Goal: Task Accomplishment & Management: Contribute content

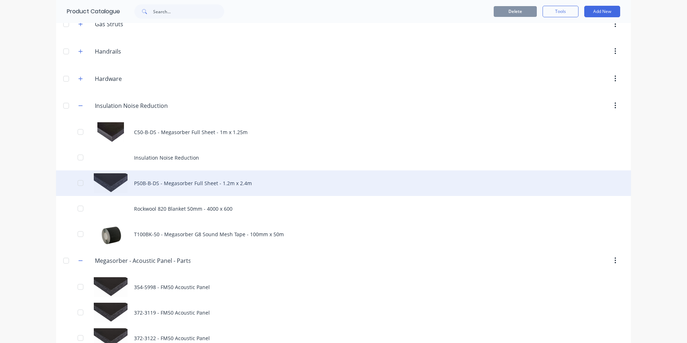
scroll to position [1366, 0]
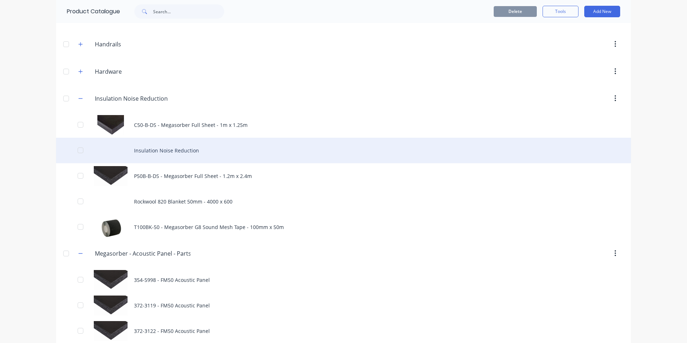
click at [174, 152] on div "Insulation Noise Reduction" at bounding box center [343, 151] width 575 height 26
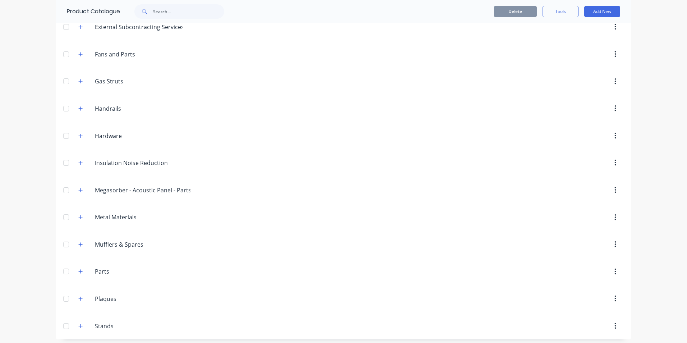
scroll to position [310, 0]
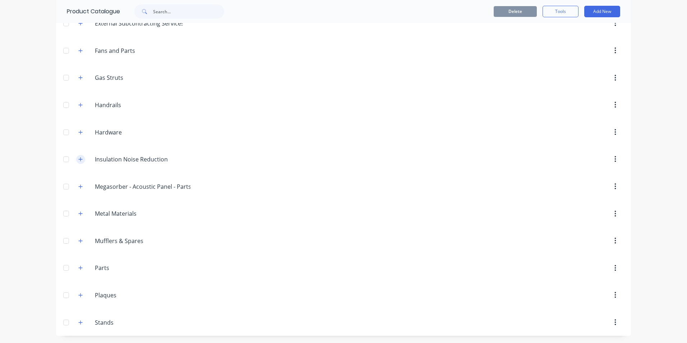
click at [78, 161] on icon "button" at bounding box center [80, 159] width 4 height 5
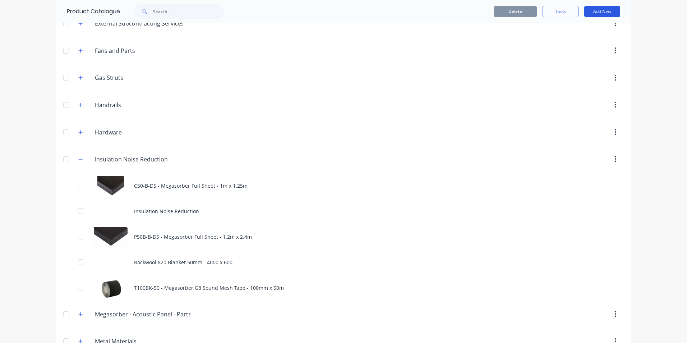
click at [596, 13] on button "Add New" at bounding box center [603, 12] width 36 height 12
click at [573, 46] on div "Product" at bounding box center [586, 44] width 55 height 10
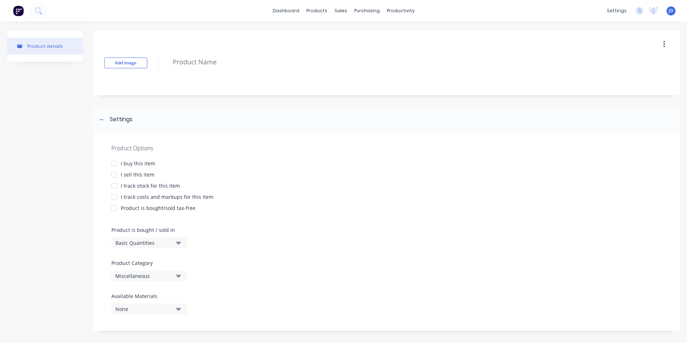
click at [114, 165] on div at bounding box center [114, 163] width 14 height 14
click at [114, 175] on div at bounding box center [114, 175] width 14 height 14
click at [115, 182] on div at bounding box center [114, 186] width 14 height 14
click at [114, 199] on div at bounding box center [114, 197] width 14 height 14
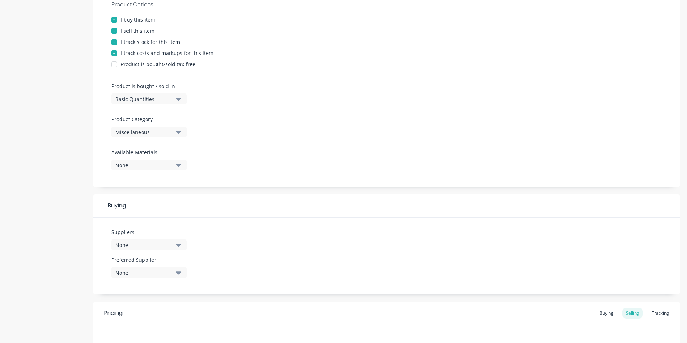
scroll to position [180, 0]
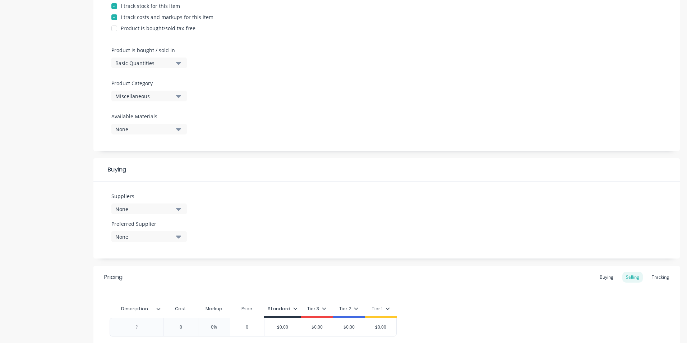
click at [179, 62] on icon "button" at bounding box center [178, 63] width 5 height 3
click at [151, 80] on div "Basic Quantities" at bounding box center [165, 81] width 108 height 14
click at [180, 96] on icon "button" at bounding box center [178, 96] width 5 height 3
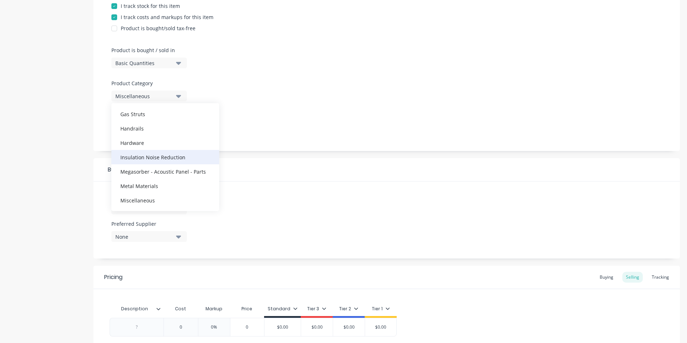
click at [174, 156] on div "Insulation Noise Reduction" at bounding box center [165, 157] width 108 height 14
type textarea "x"
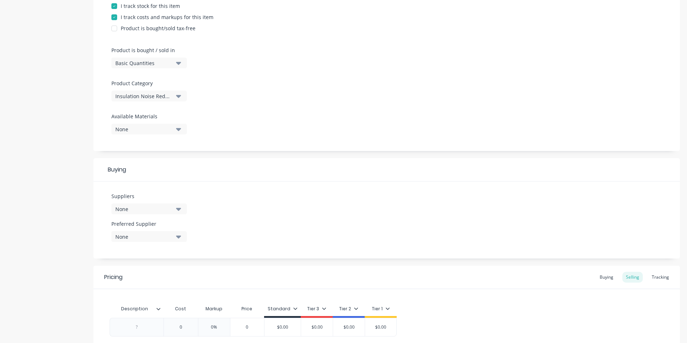
click at [178, 131] on icon "button" at bounding box center [178, 129] width 5 height 8
click at [179, 211] on icon "button" at bounding box center [178, 209] width 5 height 8
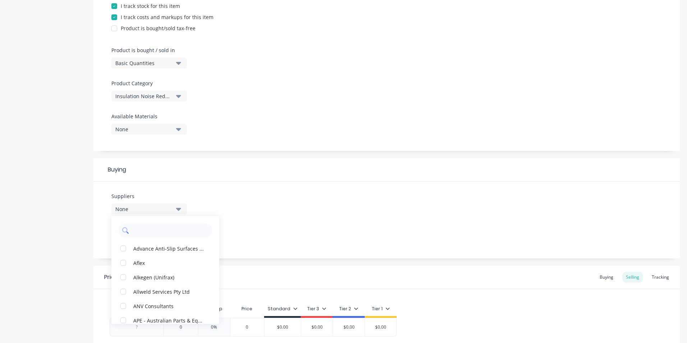
click at [142, 232] on input "text" at bounding box center [170, 230] width 76 height 14
type input "meg"
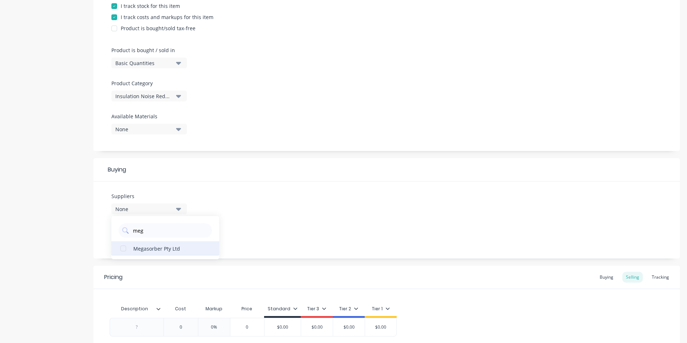
click at [120, 251] on div "button" at bounding box center [123, 248] width 14 height 14
type textarea "x"
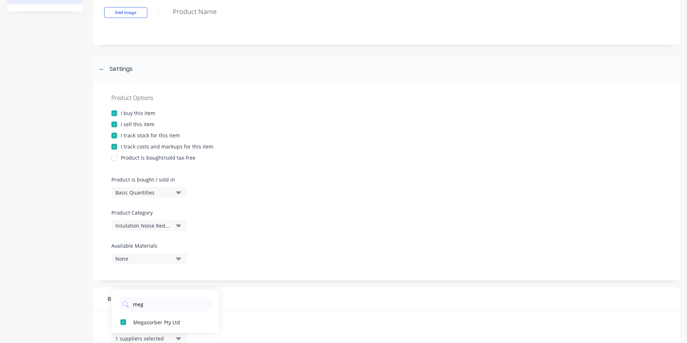
scroll to position [0, 0]
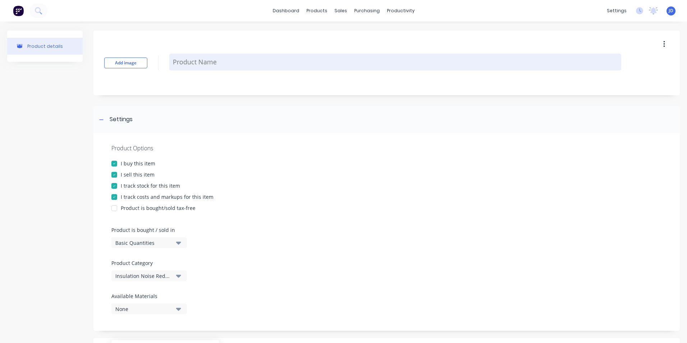
type input "meg"
click at [177, 64] on textarea at bounding box center [395, 62] width 452 height 17
type textarea "x"
type textarea "M"
type textarea "x"
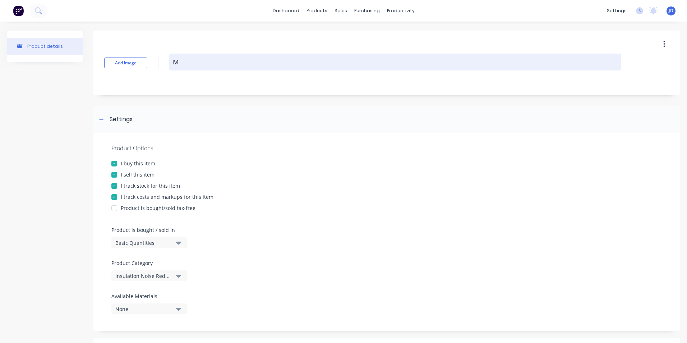
type textarea "Me"
type textarea "x"
type textarea "[PERSON_NAME]"
type textarea "x"
type textarea "Mega"
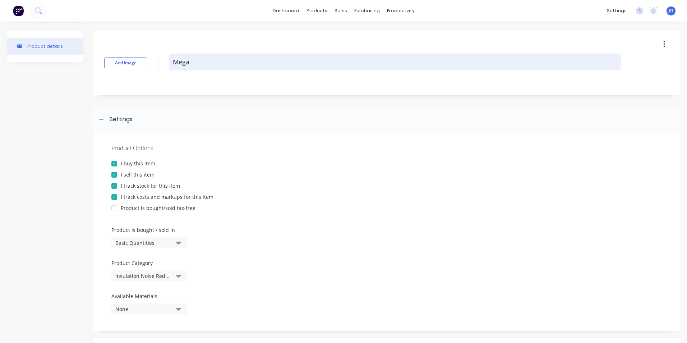
type textarea "x"
type textarea "Megas"
type textarea "x"
type textarea "Megaso"
type textarea "x"
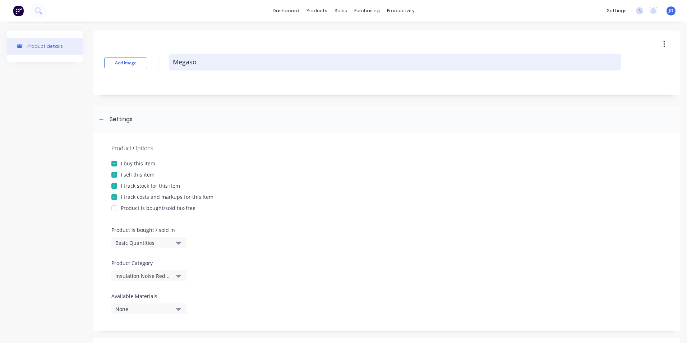
type textarea "Megasor"
type textarea "x"
type textarea "Megasorb"
type textarea "x"
type textarea "Megasorbe"
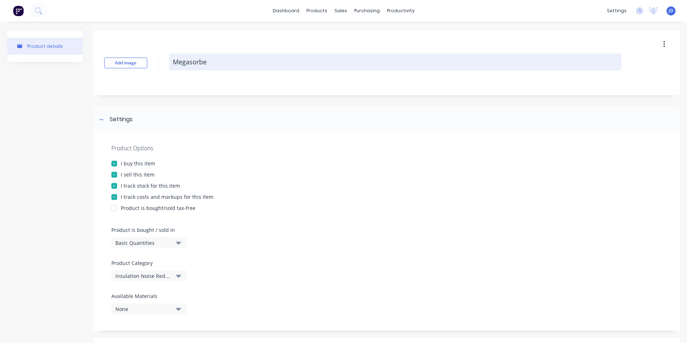
type textarea "x"
type textarea "Megasorber"
type textarea "x"
type textarea "Megasorber"
type textarea "x"
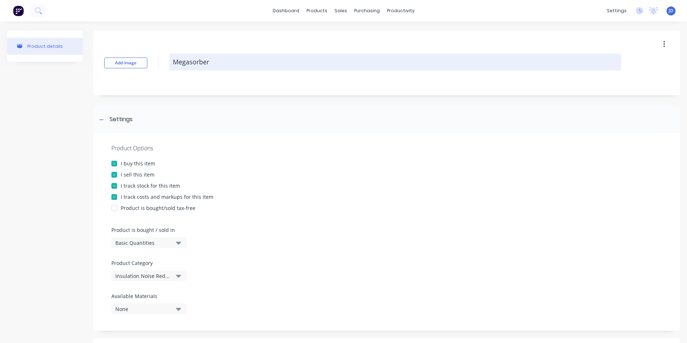
type textarea "Megasorber D"
type textarea "x"
type textarea "Megasorber D1"
type textarea "x"
type textarea "Megasorber D14"
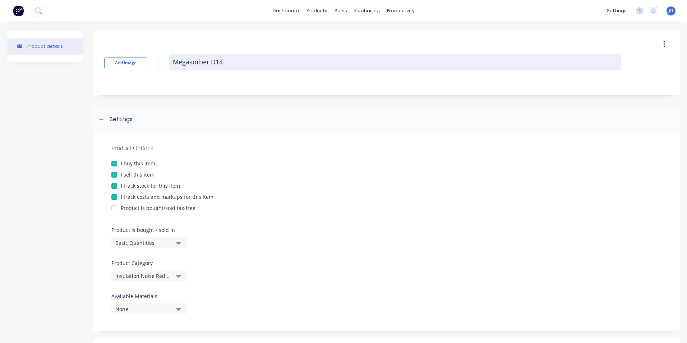
type textarea "x"
type textarea "Megasorber D14"
type textarea "x"
type textarea "Megasorber D14 s"
type textarea "x"
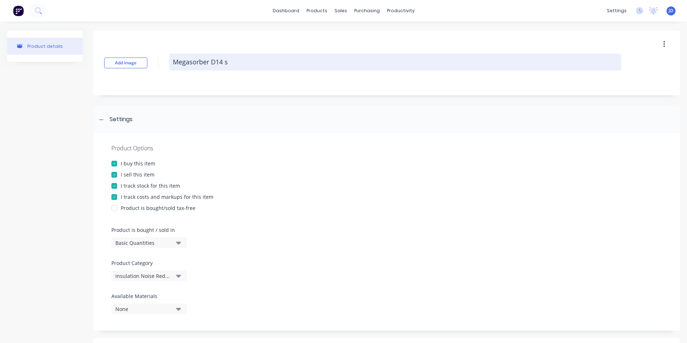
type textarea "Megasorber D14 sh"
type textarea "x"
type textarea "Megasorber D14 she"
type textarea "x"
type textarea "Megasorber D14 shee"
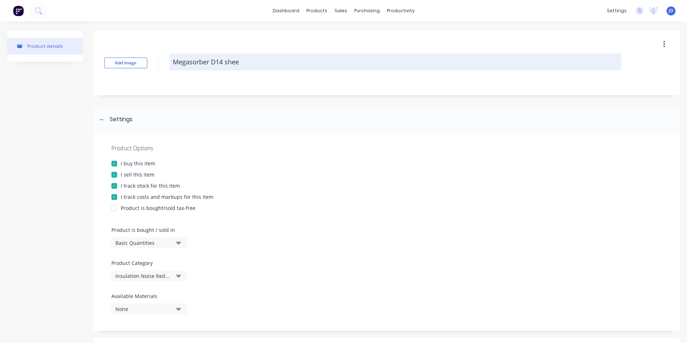
type textarea "x"
type textarea "Megasorber D14 sheet"
type textarea "x"
type textarea "Megasorber D14 sheet"
type textarea "x"
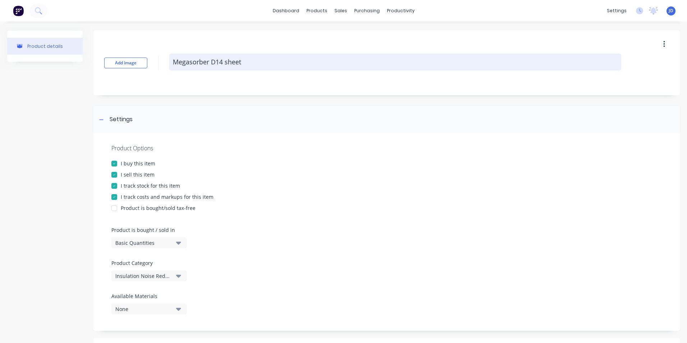
type textarea "Megasorber D14 sheet 1"
type textarea "x"
type textarea "Megasorber D14 sheet 12"
type textarea "x"
type textarea "Megasorber D14 sheet 120"
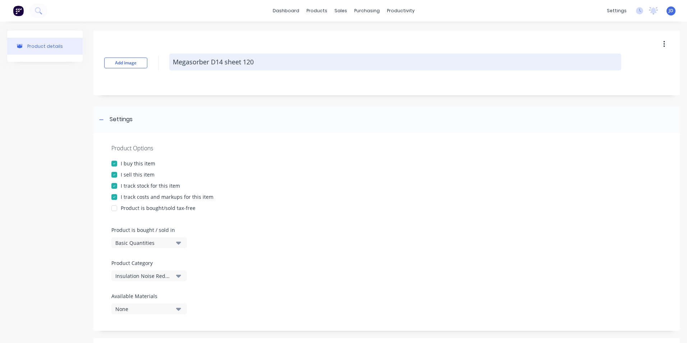
type textarea "x"
type textarea "Megasorber D14 sheet 1200"
type textarea "x"
type textarea "Megasorber D14 sheet 1200"
type textarea "x"
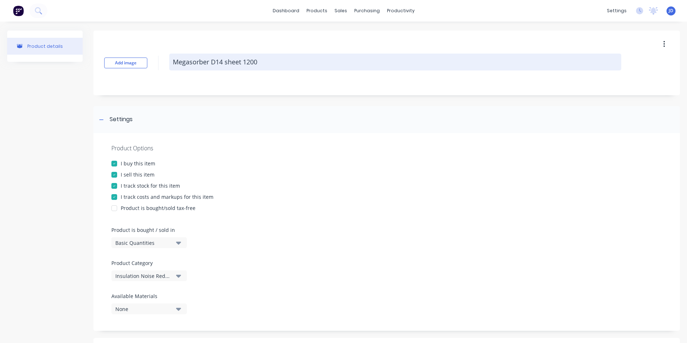
type textarea "Megasorber D14 sheet 1200 x"
type textarea "x"
type textarea "Megasorber D14 sheet 1200 x"
type textarea "x"
type textarea "Megasorber D14 sheet 1200 x 1"
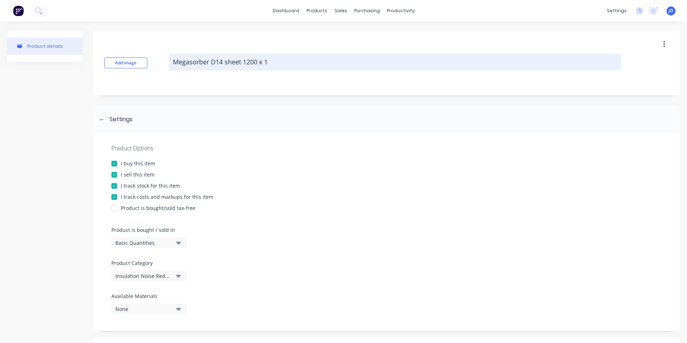
type textarea "x"
type textarea "Megasorber D14 sheet 1200 x 12"
type textarea "x"
type textarea "Megasorber D14 sheet 1200 x 120"
type textarea "x"
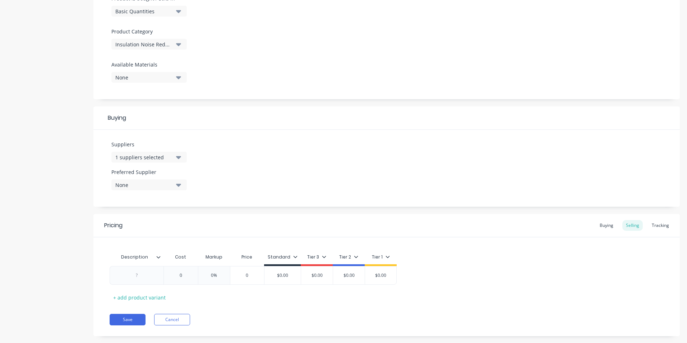
scroll to position [244, 0]
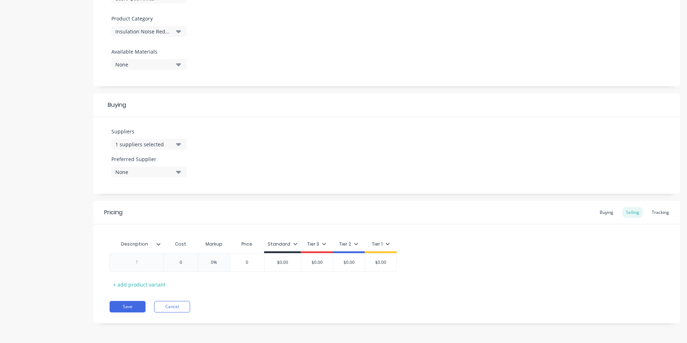
type textarea "Megasorber D14 sheet 1200 x 1200"
type textarea "x"
type textarea "Megasorber D14 sheet 1200 x 1200"
click at [177, 174] on icon "button" at bounding box center [178, 172] width 5 height 8
click at [119, 213] on div "button" at bounding box center [123, 211] width 14 height 14
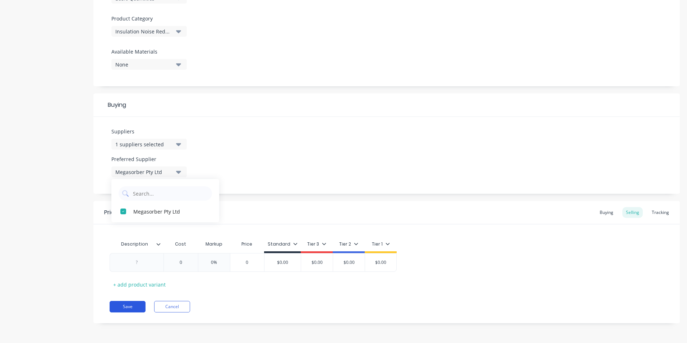
click at [124, 307] on button "Save" at bounding box center [128, 307] width 36 height 12
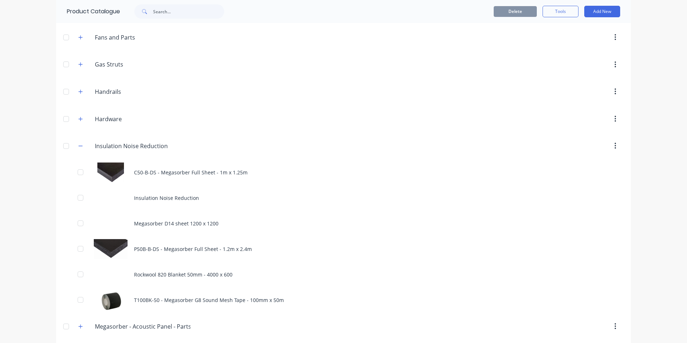
scroll to position [324, 0]
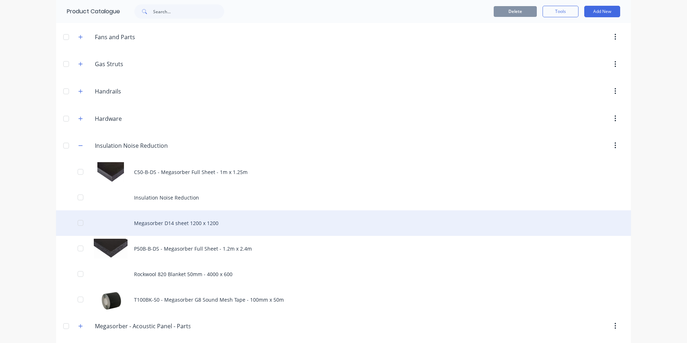
click at [163, 224] on div "Megasorber D14 sheet 1200 x 1200" at bounding box center [343, 223] width 575 height 26
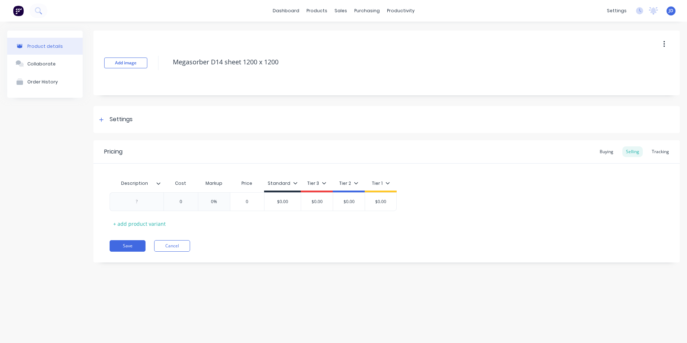
click at [445, 82] on div "Add image Megasorber D14 sheet 1200 x 1200" at bounding box center [386, 63] width 587 height 65
click at [180, 244] on button "Cancel" at bounding box center [172, 246] width 36 height 12
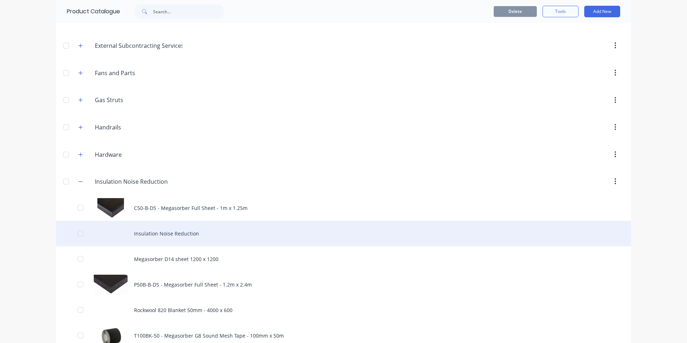
scroll to position [324, 0]
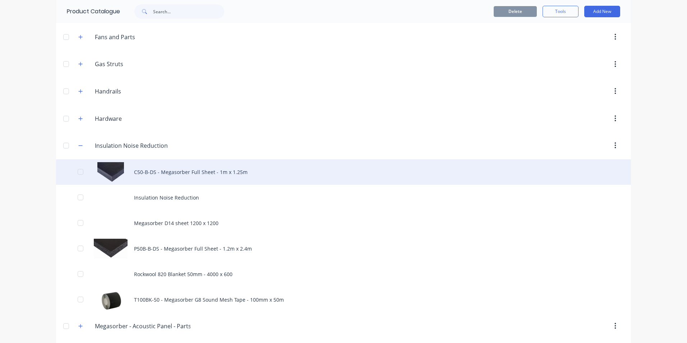
click at [176, 168] on div "C50-B-DS - Megasorber Full Sheet - 1m x 1.25m" at bounding box center [343, 172] width 575 height 26
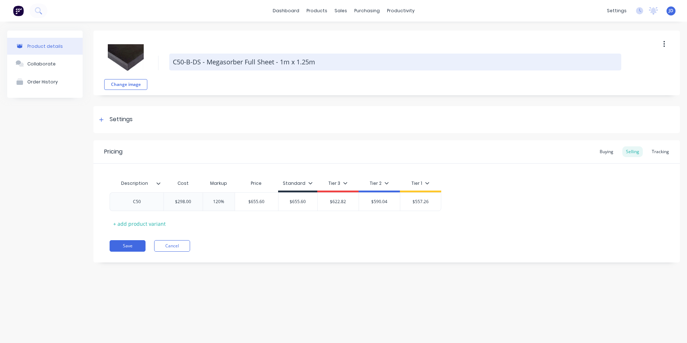
click at [244, 63] on textarea "C50-B-DS - Megasorber Full Sheet - 1m x 1.25m" at bounding box center [395, 62] width 452 height 17
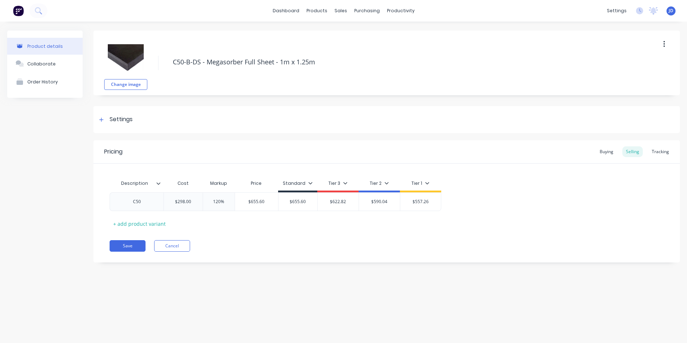
type textarea "x"
type textarea "C50-B-DS - Megasorber Full Sheet - 1m x 1.25m"
type textarea "x"
type textarea "C50-B-DS - Megasorber C Full Sheet - 1m x 1.25m"
type textarea "x"
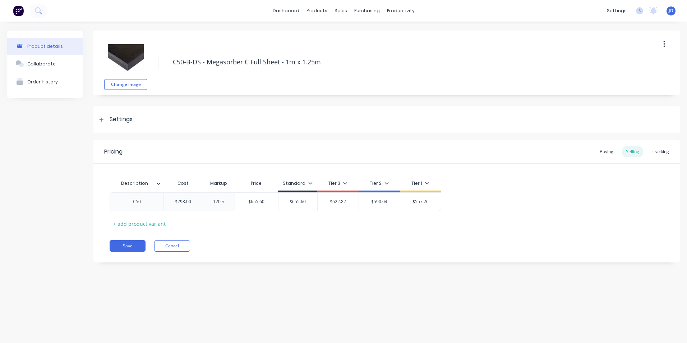
type textarea "C50-B-DS - Megasorber C5 Full Sheet - 1m x 1.25m"
type textarea "x"
type textarea "C50-B-DS - Megasorber C50 Full Sheet - 1m x 1.25m"
type textarea "x"
type textarea "C50-B-DS - Megasorber C50 Full Sheet - 1m x 1.25m"
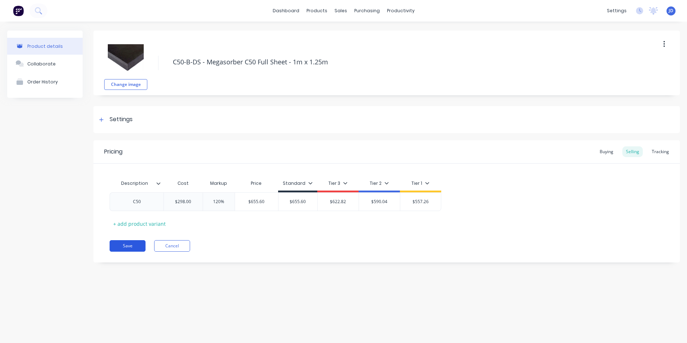
click at [126, 247] on button "Save" at bounding box center [128, 246] width 36 height 12
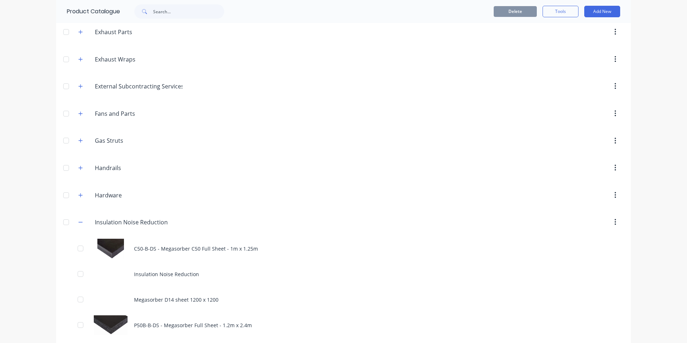
scroll to position [252, 0]
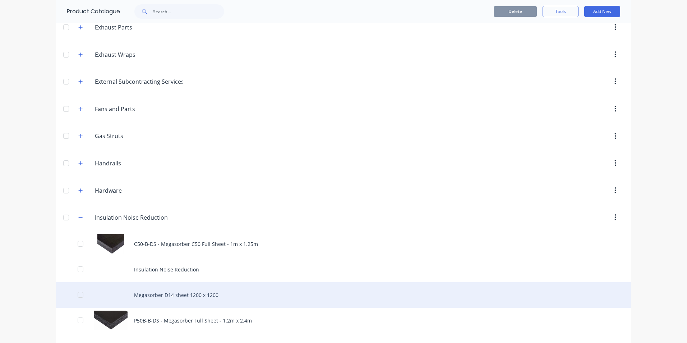
click at [163, 296] on div "Megasorber D14 sheet 1200 x 1200" at bounding box center [343, 295] width 575 height 26
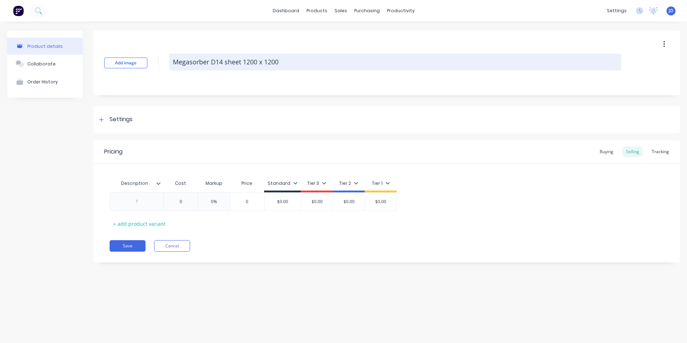
click at [247, 63] on textarea "Megasorber D14 sheet 1200 x 1200" at bounding box center [395, 62] width 452 height 17
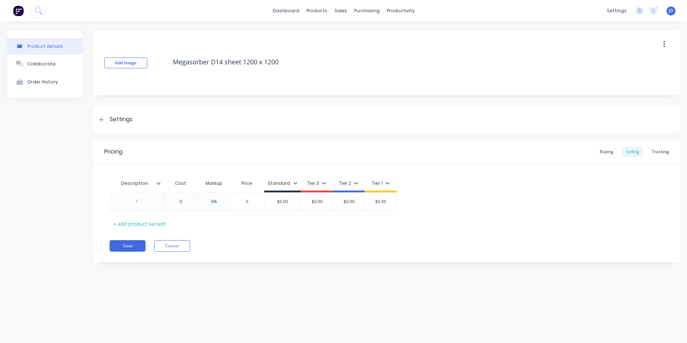
type textarea "x"
type textarea "Megasorber D14 sheet 1.200 x 1200"
type textarea "x"
type textarea "Megasorber D14 sheet 1.20 x 1200"
type textarea "x"
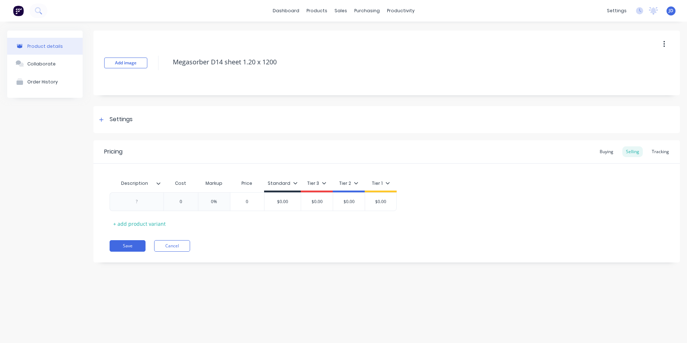
type textarea "Megasorber D14 sheet 1.2 x 1200"
type textarea "x"
type textarea "Megasorber D14 sheet 1.2m x 1200"
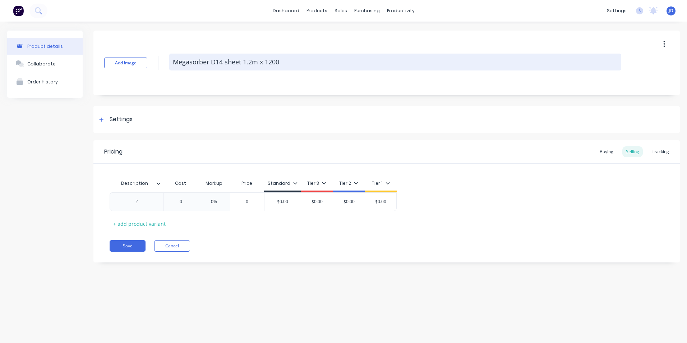
click at [269, 62] on textarea "Megasorber D14 sheet 1.2m x 1200" at bounding box center [395, 62] width 452 height 17
type textarea "x"
type textarea "Megasorber D14 sheet 1.2m x 1.200"
click at [287, 61] on textarea "Megasorber D14 sheet 1.2m x 1.200" at bounding box center [395, 62] width 452 height 17
type textarea "x"
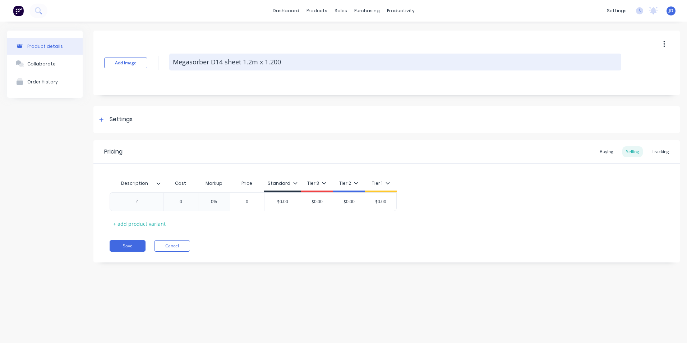
type textarea "Megasorber D14 sheet 1.2m x 1.20"
type textarea "x"
type textarea "Megasorber D14 sheet 1.2m x 1.2"
type textarea "x"
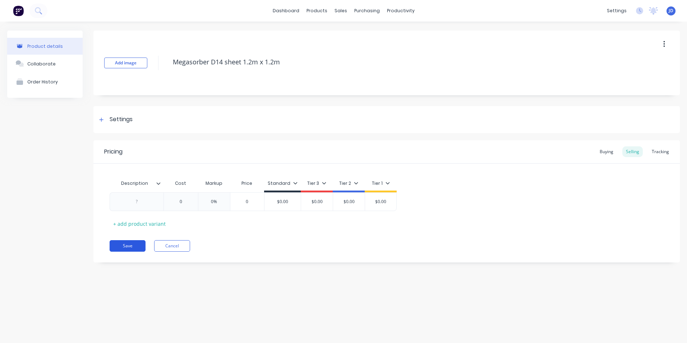
type textarea "Megasorber D14 sheet 1.2m x 1.2m"
type textarea "x"
type textarea "Megasorber D14 sheet 1.2m x 1.2m"
click at [123, 249] on button "Save" at bounding box center [128, 246] width 36 height 12
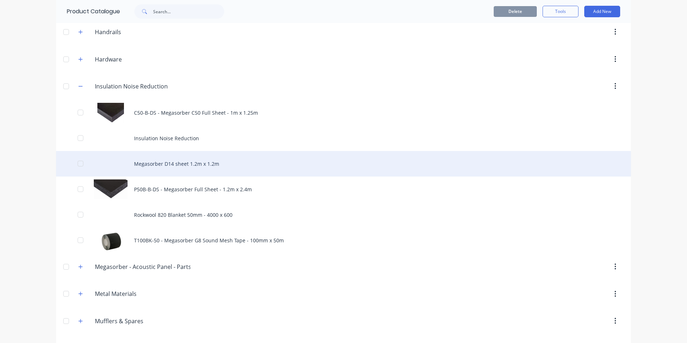
scroll to position [395, 0]
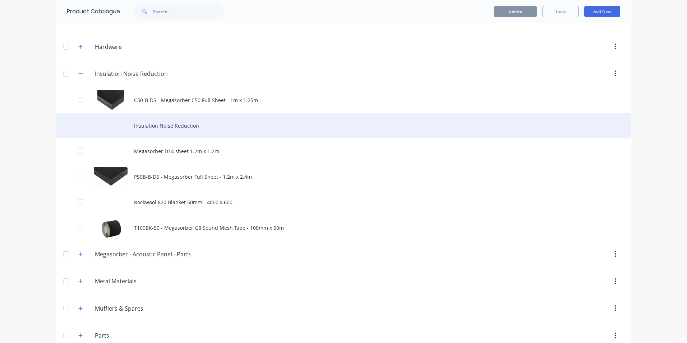
click at [147, 124] on div "Insulation Noise Reduction" at bounding box center [343, 126] width 575 height 26
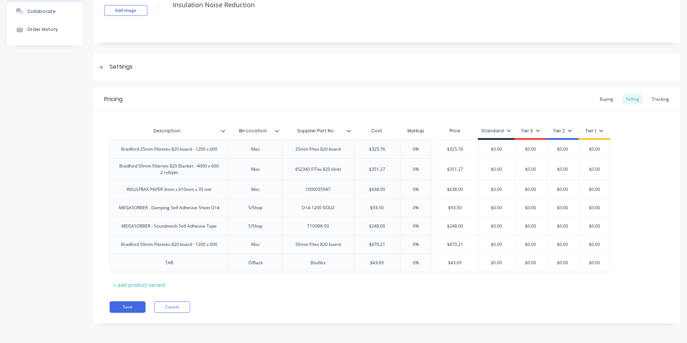
scroll to position [53, 0]
click at [102, 209] on icon at bounding box center [102, 207] width 5 height 7
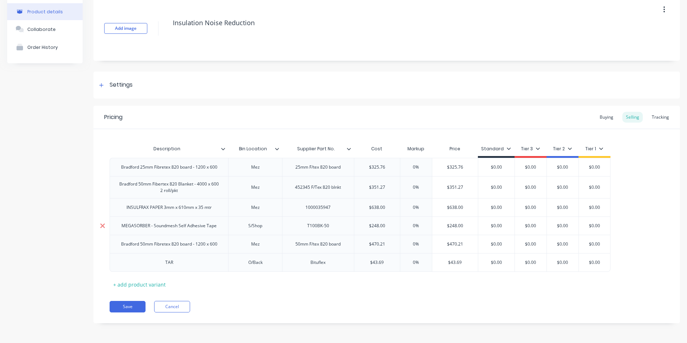
scroll to position [35, 0]
click at [103, 225] on icon at bounding box center [102, 225] width 5 height 5
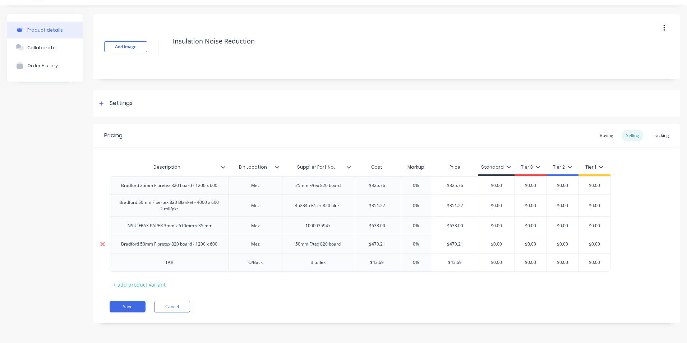
scroll to position [16, 0]
click at [132, 306] on button "Save" at bounding box center [128, 307] width 36 height 12
type textarea "x"
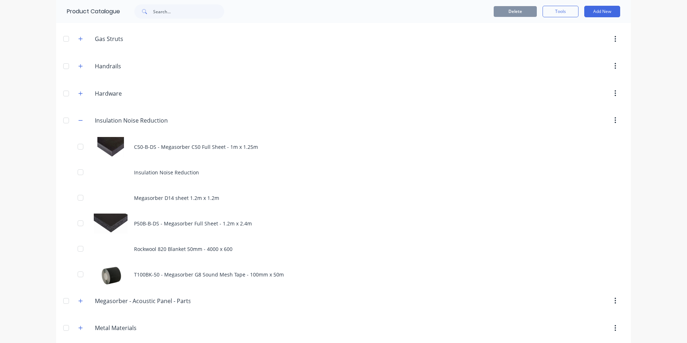
scroll to position [360, 0]
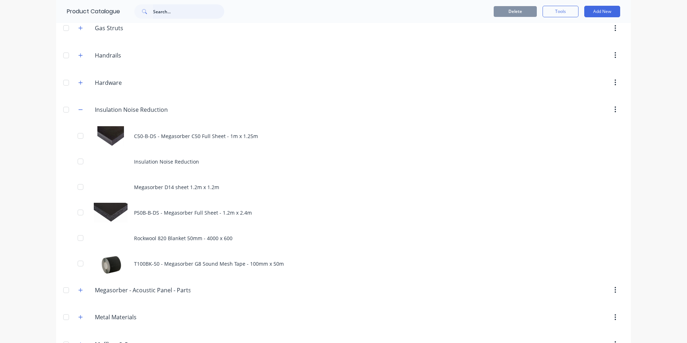
click at [160, 11] on input "text" at bounding box center [188, 11] width 71 height 14
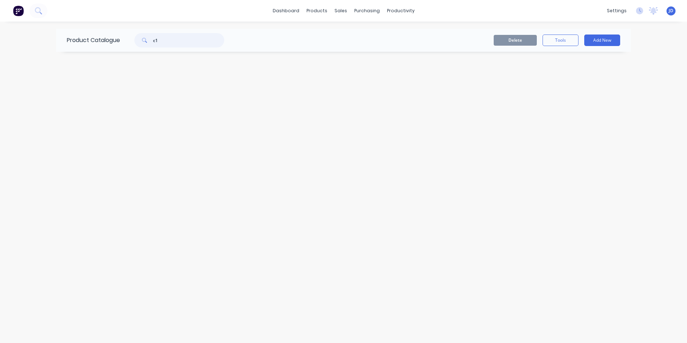
type input "c"
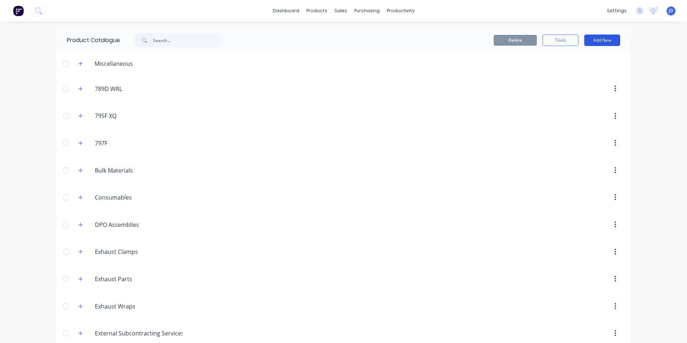
click at [600, 44] on button "Add New" at bounding box center [603, 41] width 36 height 12
click at [569, 75] on div "Product" at bounding box center [586, 73] width 55 height 10
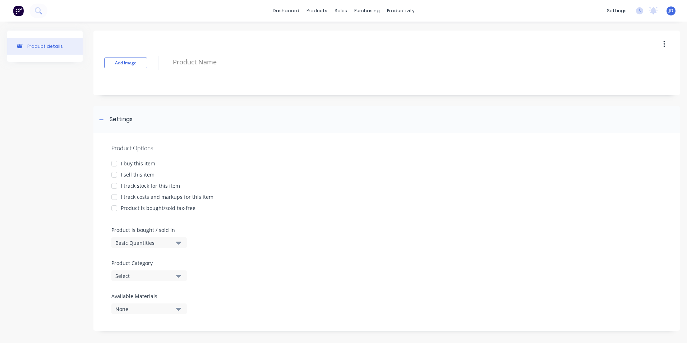
click at [116, 164] on div at bounding box center [114, 163] width 14 height 14
click at [116, 173] on div at bounding box center [114, 175] width 14 height 14
click at [117, 186] on div at bounding box center [114, 186] width 14 height 14
click at [117, 198] on div at bounding box center [114, 197] width 14 height 14
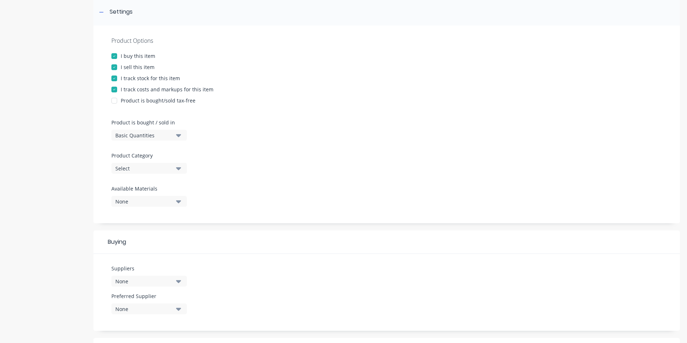
scroll to position [108, 0]
click at [178, 170] on icon "button" at bounding box center [178, 168] width 5 height 8
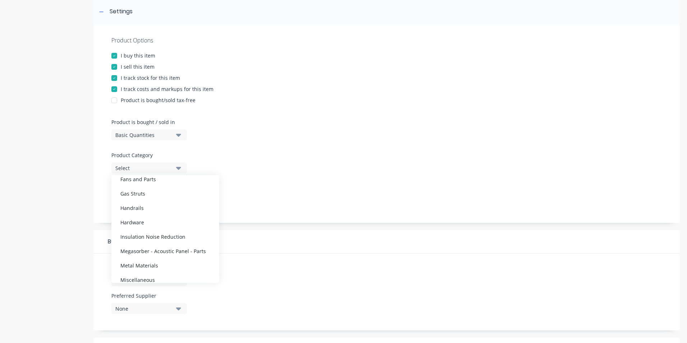
scroll to position [176, 0]
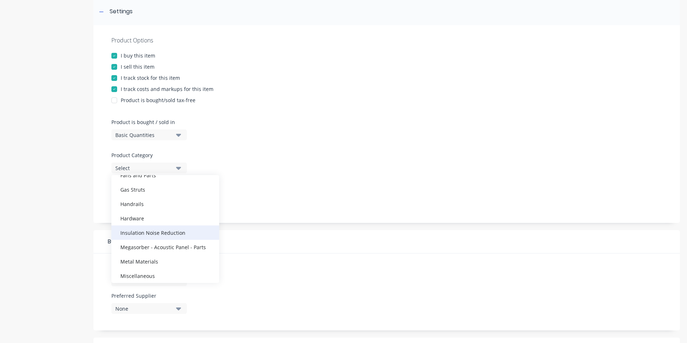
click at [146, 232] on div "Insulation Noise Reduction" at bounding box center [165, 232] width 108 height 14
type textarea "x"
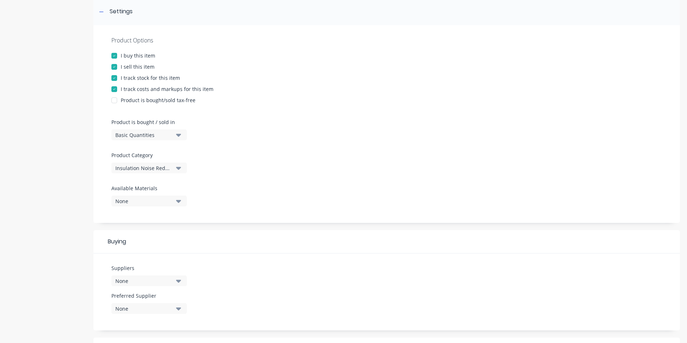
click at [179, 202] on icon "button" at bounding box center [178, 201] width 5 height 3
click at [182, 200] on button "None" at bounding box center [149, 201] width 76 height 11
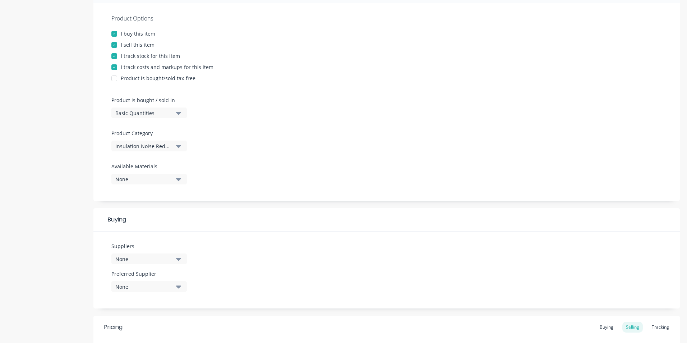
scroll to position [216, 0]
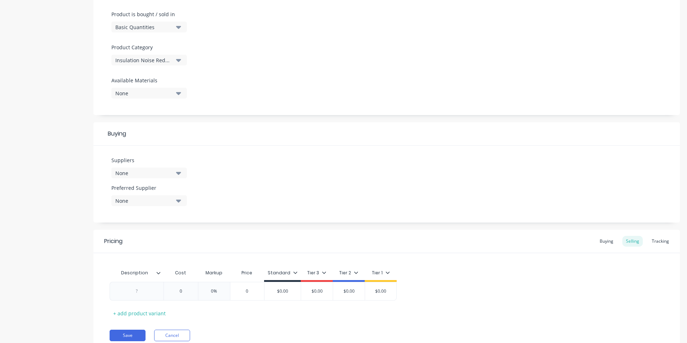
click at [179, 174] on icon "button" at bounding box center [178, 173] width 5 height 3
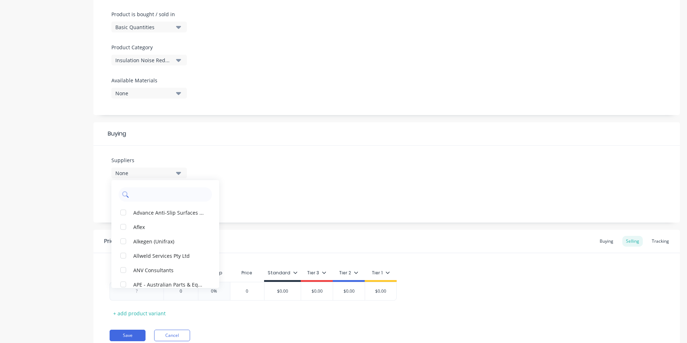
click at [159, 194] on input "text" at bounding box center [170, 194] width 76 height 14
type input "mega"
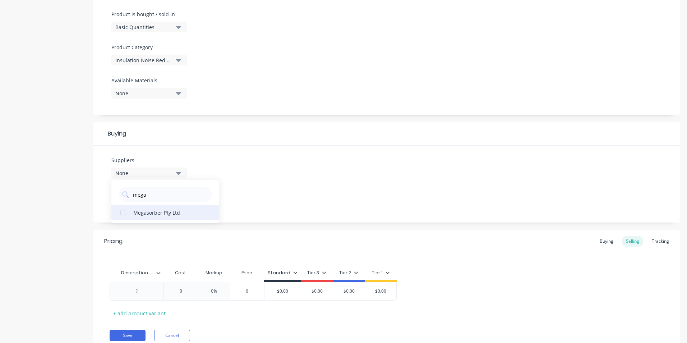
click at [121, 215] on div "button" at bounding box center [123, 212] width 14 height 14
type textarea "x"
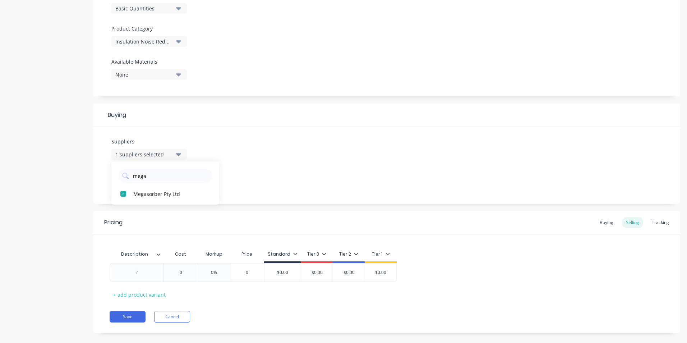
scroll to position [244, 0]
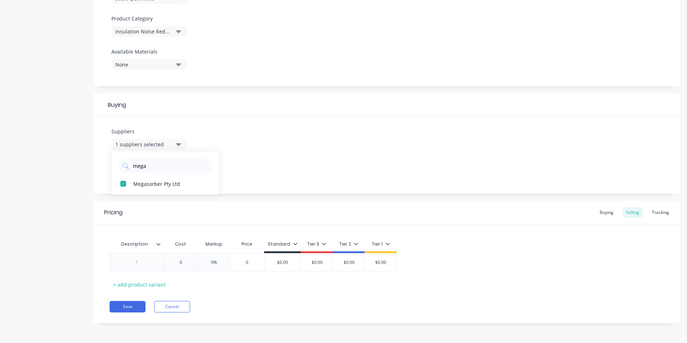
type input "mega"
click at [272, 185] on div "Suppliers 1 suppliers selected mega Megasorber Pty Ltd Preferred Supplier None" at bounding box center [386, 155] width 587 height 77
click at [180, 174] on icon "button" at bounding box center [178, 172] width 5 height 8
click at [124, 210] on div "button" at bounding box center [123, 211] width 14 height 14
click at [305, 163] on div "Suppliers 1 suppliers selected mega Preferred Supplier Megasorber Pty Ltd Megas…" at bounding box center [386, 155] width 587 height 77
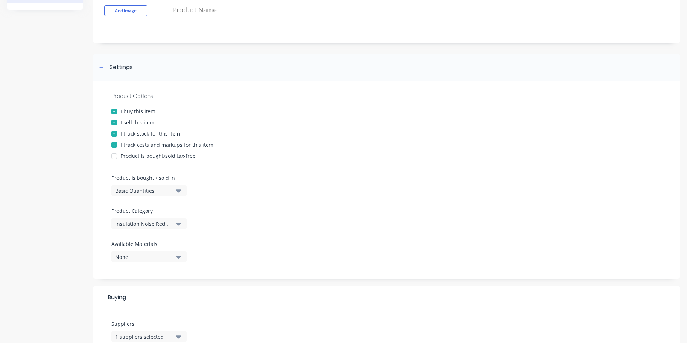
scroll to position [0, 0]
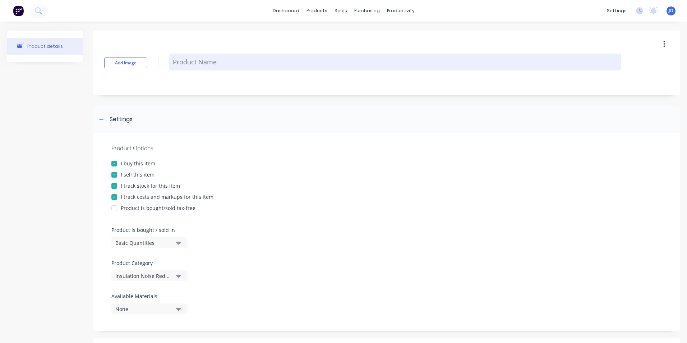
click at [189, 63] on textarea at bounding box center [395, 62] width 452 height 17
type textarea "x"
type textarea "M"
type textarea "x"
type textarea "Me"
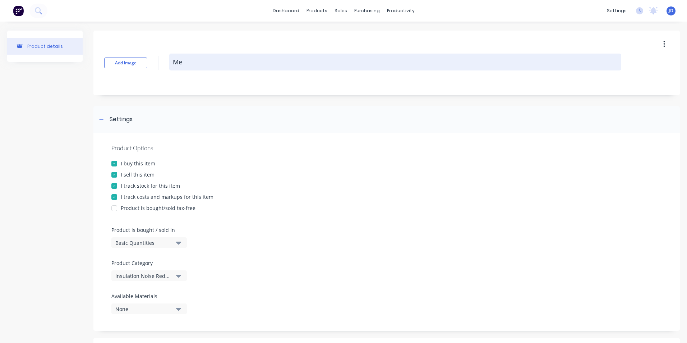
type textarea "x"
type textarea "[PERSON_NAME]"
type textarea "x"
type textarea "Mega"
type textarea "x"
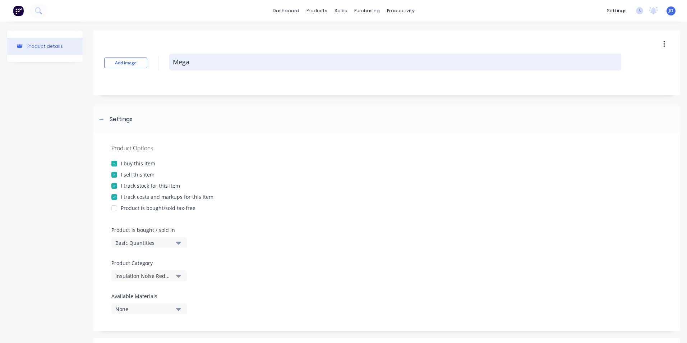
type textarea "Megas"
type textarea "x"
type textarea "Megaso"
type textarea "x"
type textarea "Megasor"
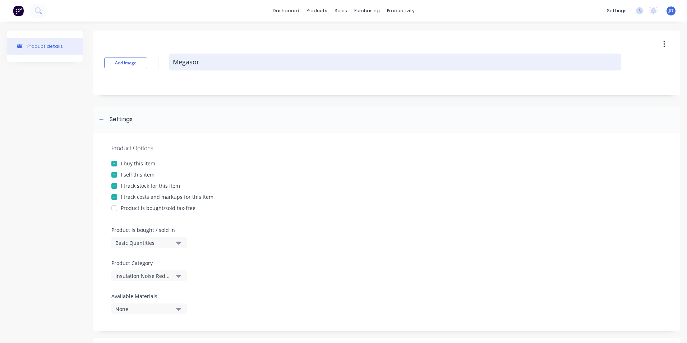
type textarea "x"
type textarea "Megasorb"
type textarea "x"
type textarea "Megasorbe"
type textarea "x"
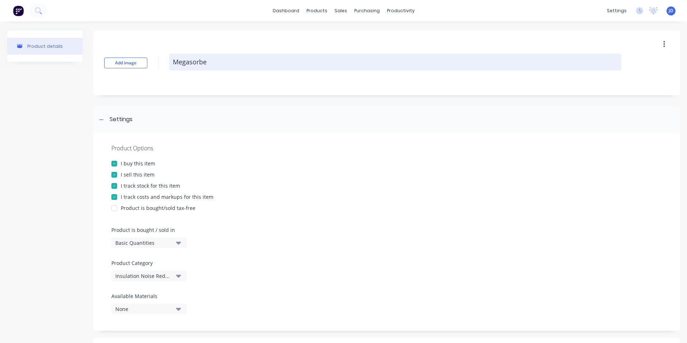
type textarea "Megasorber"
type textarea "x"
type textarea "Megasorber"
type textarea "x"
type textarea "Megasorber C"
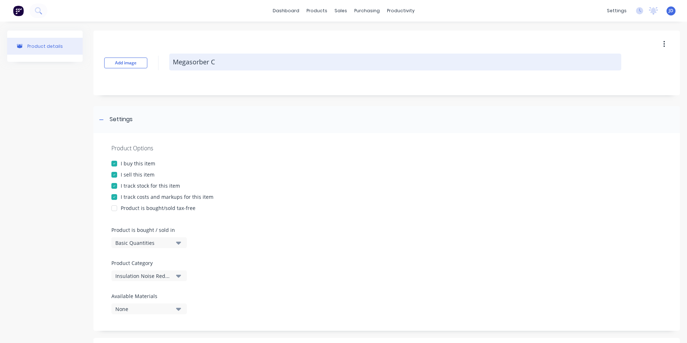
type textarea "x"
type textarea "Megasorber C1"
type textarea "x"
type textarea "Megasorber C14"
type textarea "x"
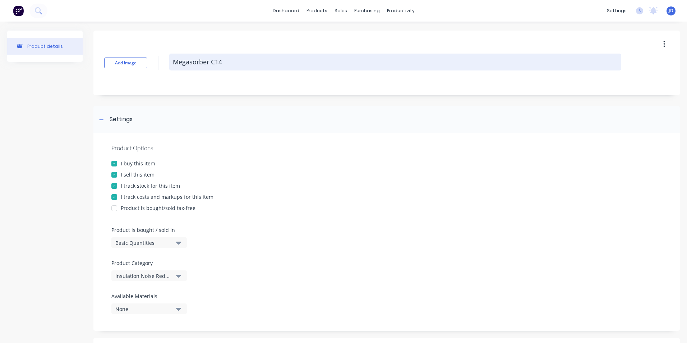
type textarea "Megasorber C14"
type textarea "x"
type textarea "Megasorber C14 s"
type textarea "x"
type textarea "Megasorber C14 sh"
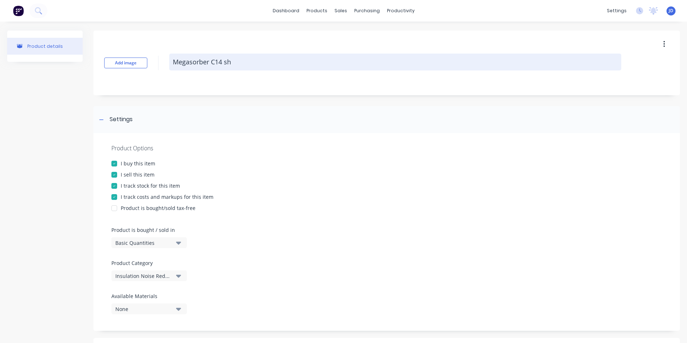
type textarea "x"
type textarea "Megasorber C14 she"
type textarea "x"
type textarea "Megasorber C14 shee"
type textarea "x"
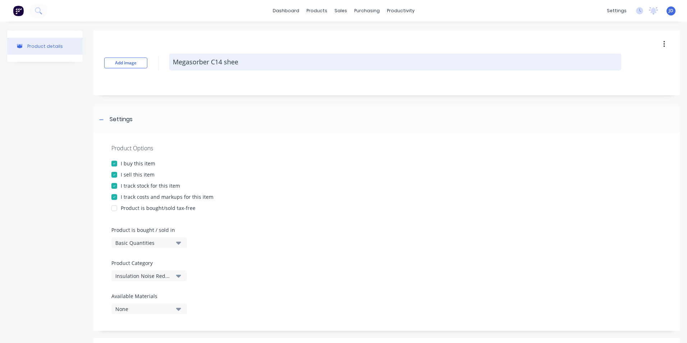
type textarea "Megasorber C14 sheet"
type textarea "x"
type textarea "Megasorber C14 sheet"
type textarea "x"
type textarea "Megasorber C14 sheet 1"
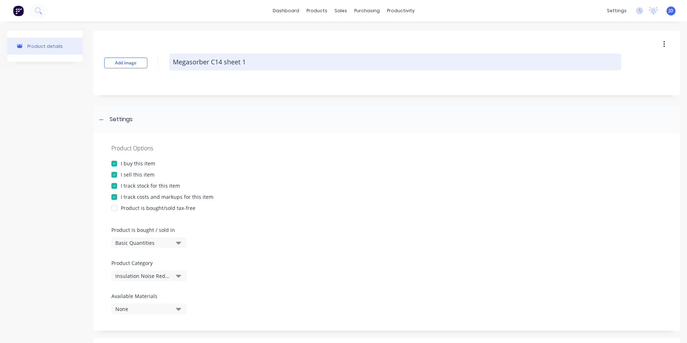
type textarea "x"
type textarea "Megasorber C14 sheet 1."
type textarea "x"
type textarea "Megasorber C14 sheet 1.2"
type textarea "x"
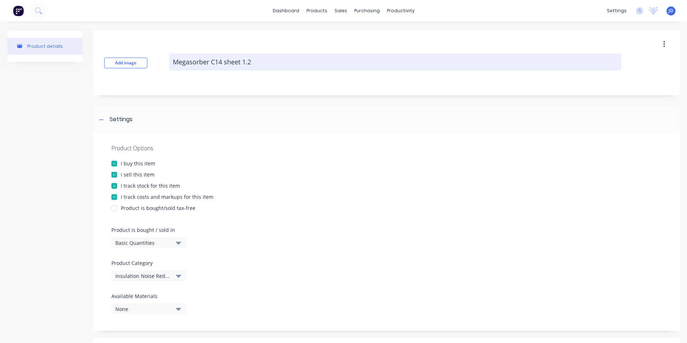
type textarea "Megasorber C14 sheet 1.2m"
type textarea "x"
type textarea "Megasorber C14 sheet 1.2m"
type textarea "x"
type textarea "Megasorber C14 sheet 1.2m x"
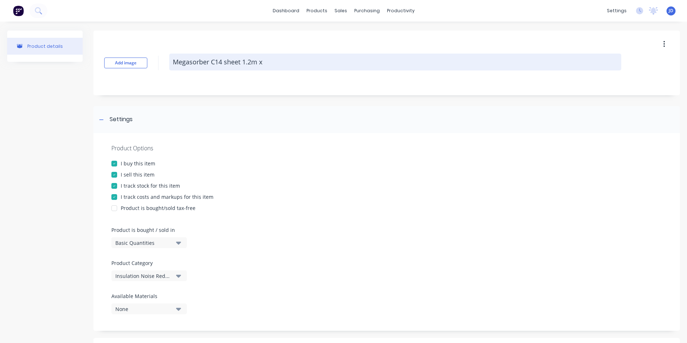
type textarea "x"
type textarea "Megasorber C14 sheet 1.2m x"
type textarea "x"
type textarea "Megasorber C14 sheet 1.2m x 1"
type textarea "x"
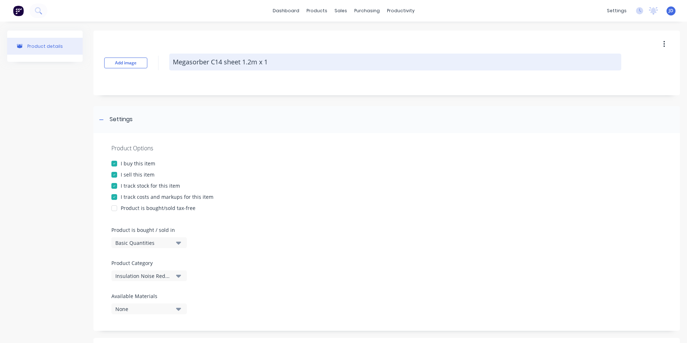
type textarea "Megasorber C14 sheet 1.2m x 1."
type textarea "x"
type textarea "Megasorber C14 sheet 1.2m x 1.2"
type textarea "x"
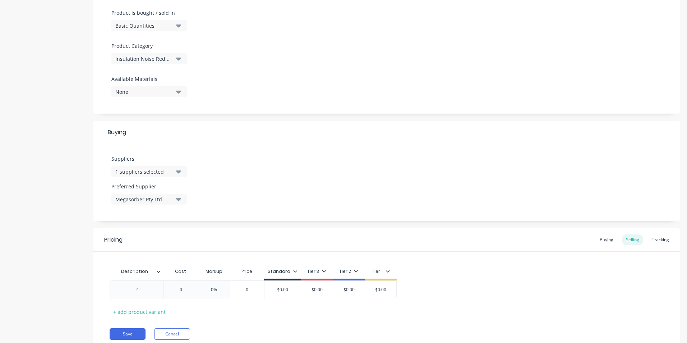
scroll to position [244, 0]
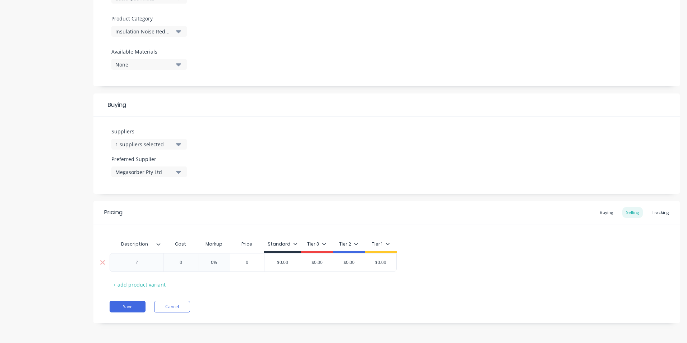
type textarea "Megasorber C14 sheet 1.2m x 1.2m"
type textarea "x"
type textarea "Megasorber C14 sheet 1.2m x 1.2m"
click at [134, 265] on div at bounding box center [137, 262] width 36 height 9
click at [133, 305] on button "Save" at bounding box center [128, 307] width 36 height 12
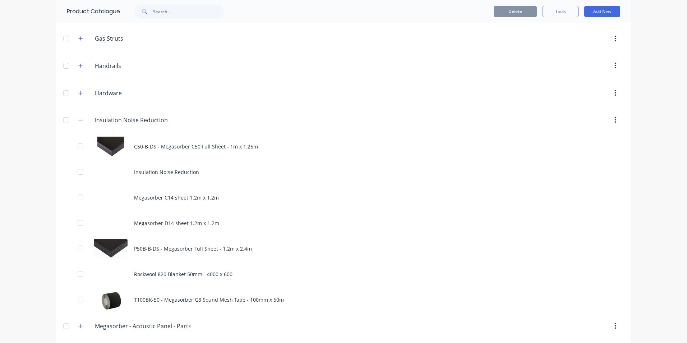
scroll to position [360, 0]
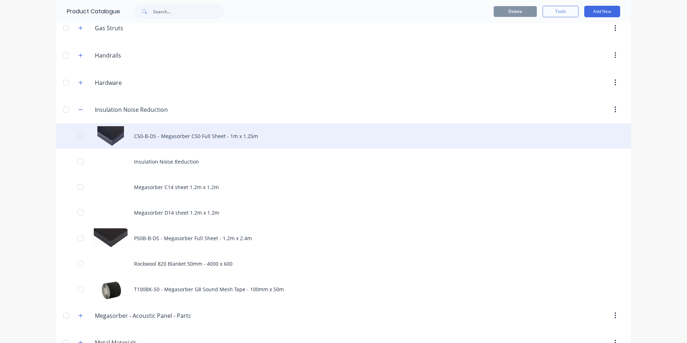
click at [169, 133] on div "C50-B-DS - Megasorber C50 Full Sheet - 1m x 1.25m" at bounding box center [343, 136] width 575 height 26
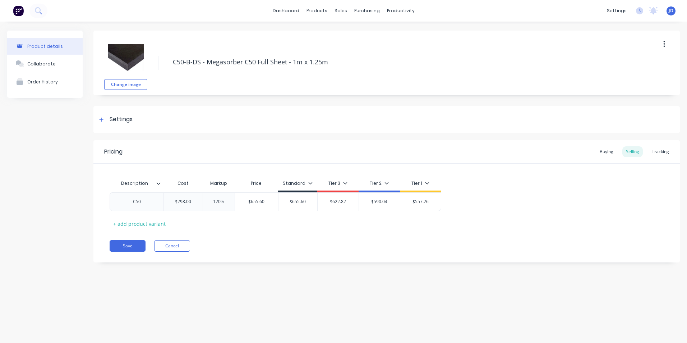
type textarea "x"
click at [138, 203] on div "C50" at bounding box center [137, 201] width 36 height 9
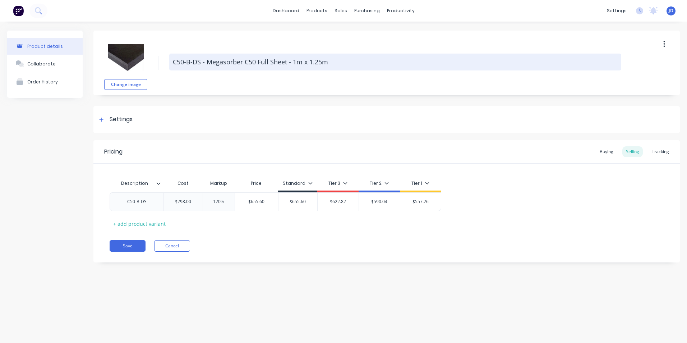
click at [207, 62] on textarea "C50-B-DS - Megasorber C50 Full Sheet - 1m x 1.25m" at bounding box center [395, 62] width 452 height 17
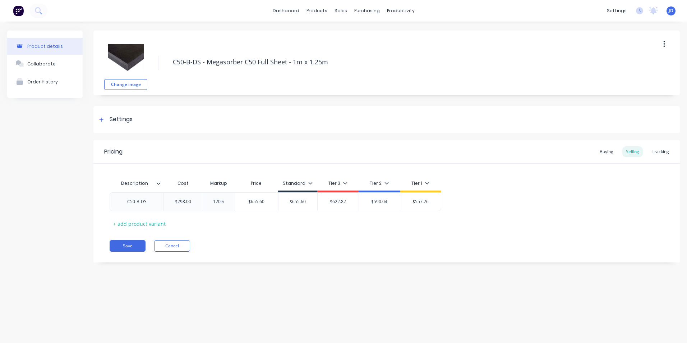
type textarea "x"
type textarea "C50-B-DS -Megasorber C50 Full Sheet - 1m x 1.25m"
type textarea "x"
type textarea "C50-B-DS Megasorber C50 Full Sheet - 1m x 1.25m"
type textarea "x"
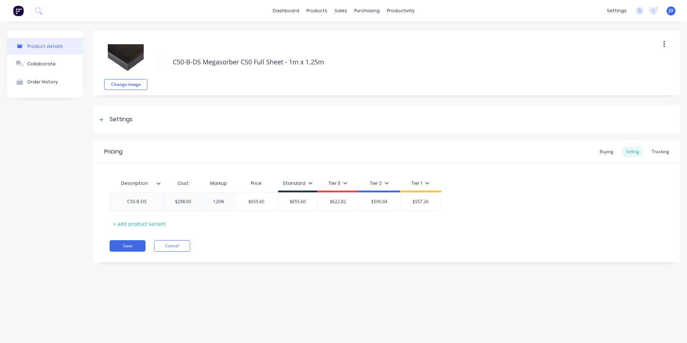
type textarea "C50-B-DSMegasorber C50 Full Sheet - 1m x 1.25m"
type textarea "x"
type textarea "C50-B-DMegasorber C50 Full Sheet - 1m x 1.25m"
type textarea "x"
type textarea "C50-B-Megasorber C50 Full Sheet - 1m x 1.25m"
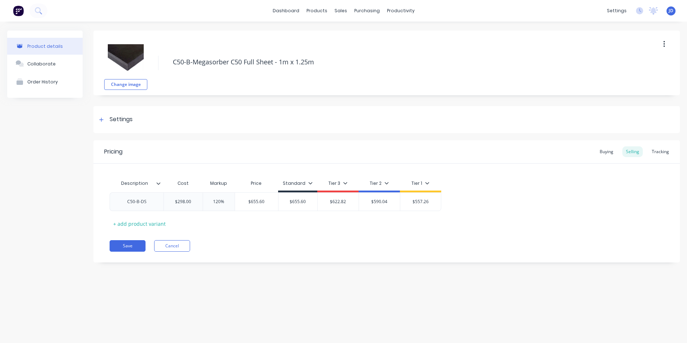
type textarea "x"
type textarea "C50-BMegasorber C50 Full Sheet - 1m x 1.25m"
type textarea "x"
type textarea "C50-Megasorber C50 Full Sheet - 1m x 1.25m"
type textarea "x"
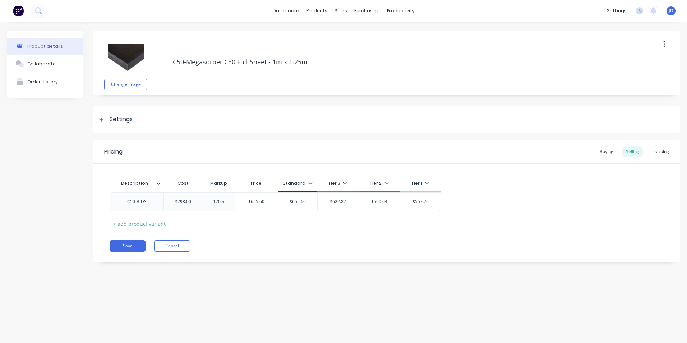
type textarea "C50Megasorber C50 Full Sheet - 1m x 1.25m"
type textarea "x"
type textarea "C5Megasorber C50 Full Sheet - 1m x 1.25m"
type textarea "x"
type textarea "CMegasorber C50 Full Sheet - 1m x 1.25m"
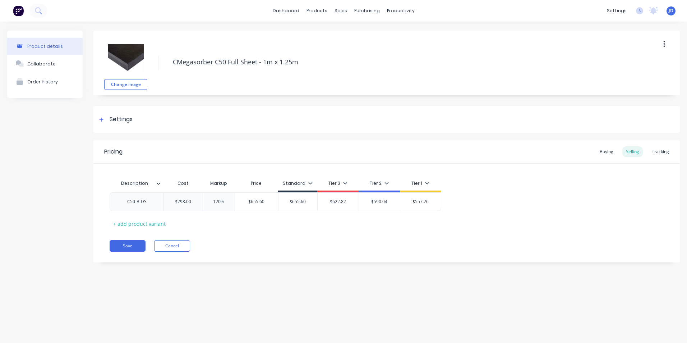
type textarea "x"
type textarea "Megasorber C50 Full Sheet - 1m x 1.25m"
type textarea "x"
type textarea "Megasorber C50 Full Sheet - 1m x 1.25m"
click at [125, 246] on button "Save" at bounding box center [128, 246] width 36 height 12
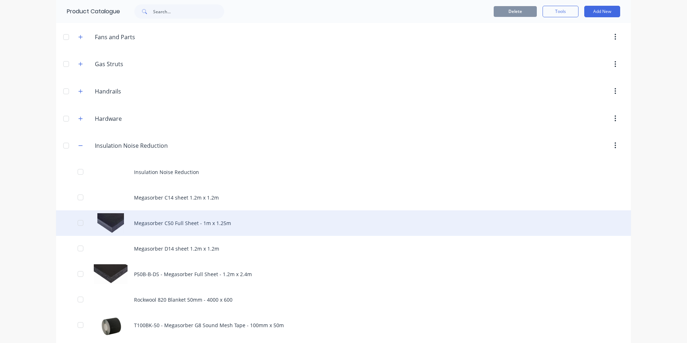
scroll to position [360, 0]
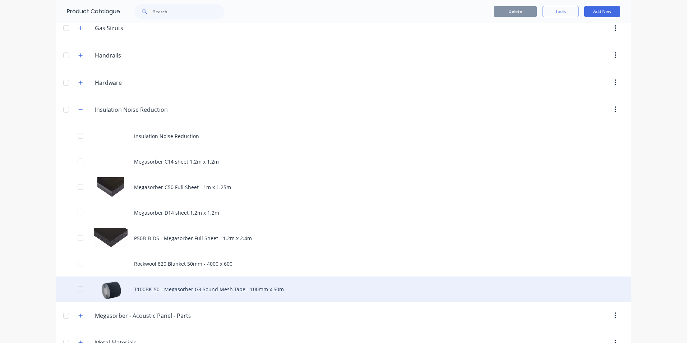
click at [144, 289] on div "T100BK-50 - Megasorber G8 Sound Mesh Tape - 100mm x 50m" at bounding box center [343, 289] width 575 height 26
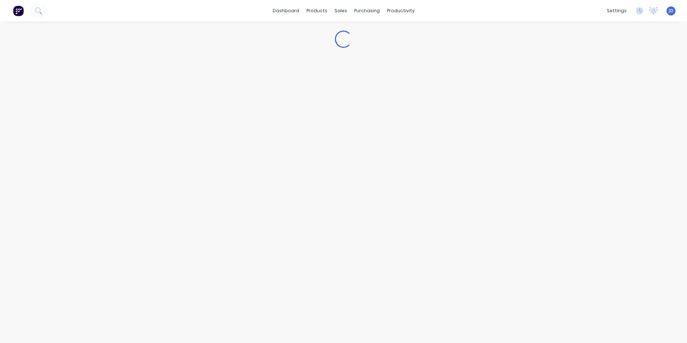
type textarea "x"
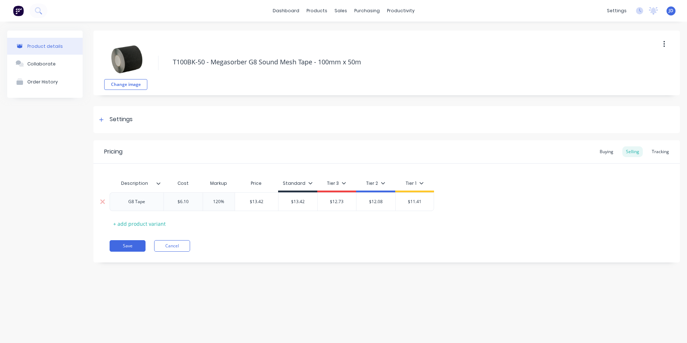
click at [132, 203] on div "G8 Tape" at bounding box center [137, 201] width 36 height 9
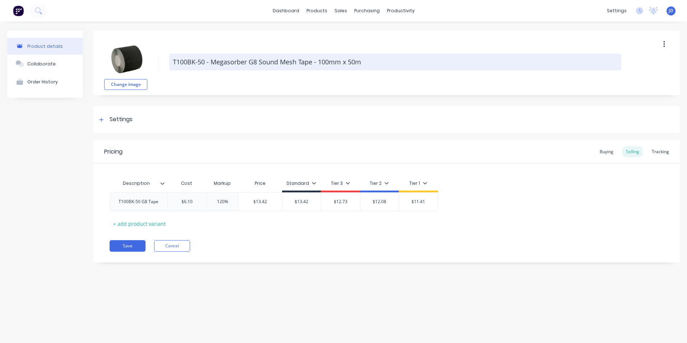
drag, startPoint x: 173, startPoint y: 62, endPoint x: 210, endPoint y: 64, distance: 37.8
click at [210, 64] on textarea "T100BK-50 - Megasorber G8 Sound Mesh Tape - 100mm x 50m" at bounding box center [395, 62] width 452 height 17
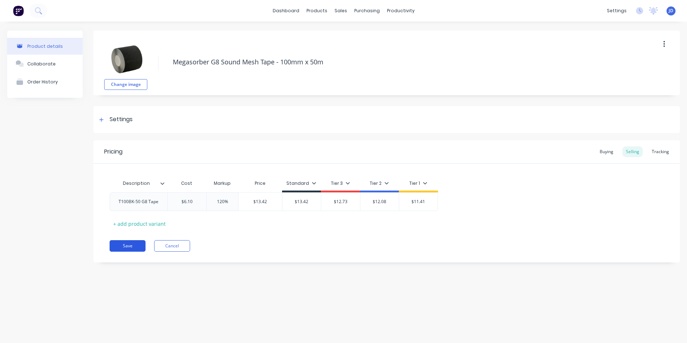
click at [130, 247] on button "Save" at bounding box center [128, 246] width 36 height 12
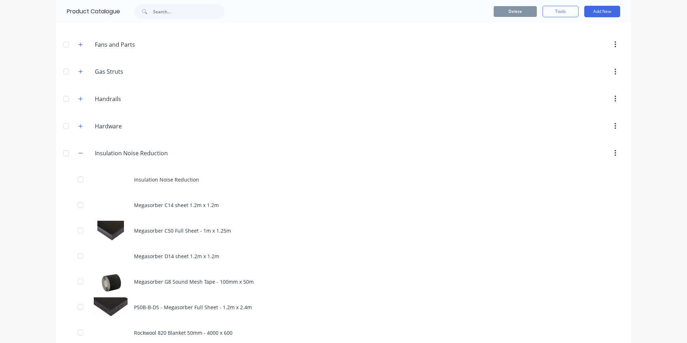
scroll to position [360, 0]
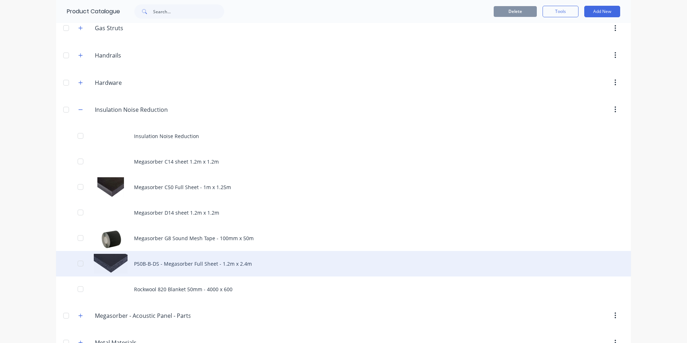
click at [158, 264] on div "P50B-B-DS - Megasorber Full Sheet - 1.2m x 2.4m" at bounding box center [343, 264] width 575 height 26
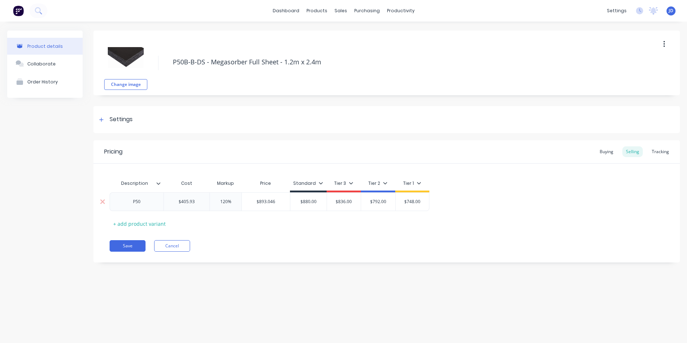
click at [138, 203] on div "P50" at bounding box center [137, 201] width 36 height 9
click at [139, 203] on div "P50" at bounding box center [137, 201] width 36 height 9
click at [143, 202] on div "P50" at bounding box center [137, 201] width 36 height 9
click at [148, 201] on div "P50-B" at bounding box center [137, 201] width 36 height 9
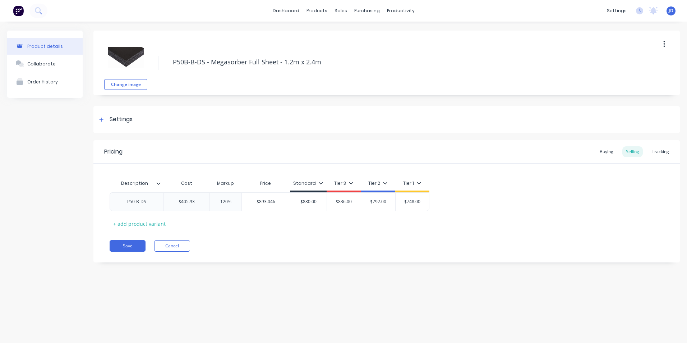
drag, startPoint x: 210, startPoint y: 61, endPoint x: 146, endPoint y: 58, distance: 63.7
click at [160, 60] on div "Change image P50B-B-DS - Megasorber Full Sheet - 1.2m x 2.4m" at bounding box center [386, 63] width 587 height 65
click at [135, 243] on button "Save" at bounding box center [128, 246] width 36 height 12
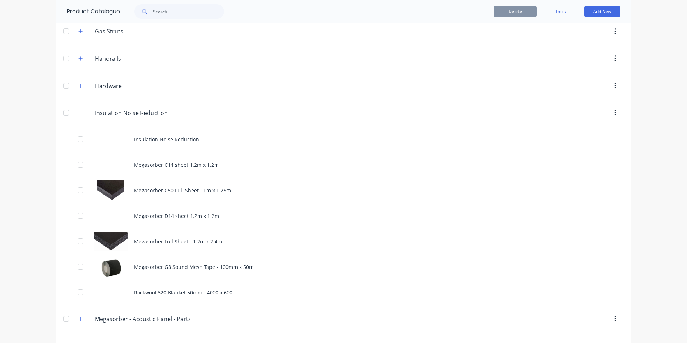
scroll to position [360, 0]
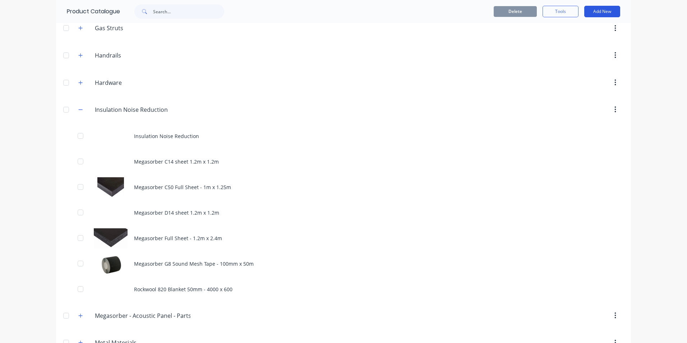
click at [599, 14] on button "Add New" at bounding box center [603, 12] width 36 height 12
click at [573, 42] on div "Product" at bounding box center [586, 44] width 55 height 10
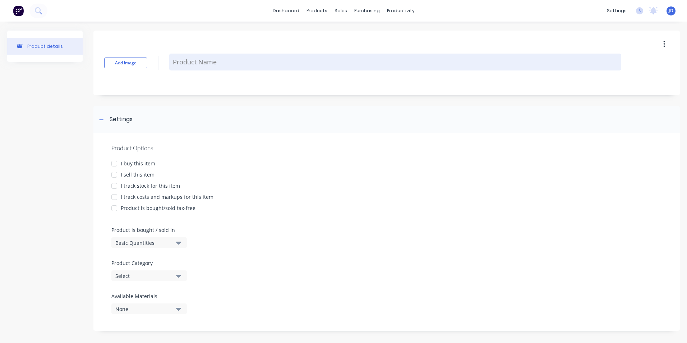
click at [178, 65] on textarea at bounding box center [395, 62] width 452 height 17
click at [204, 63] on textarea "Rockwool 50mm" at bounding box center [395, 62] width 452 height 17
click at [277, 65] on textarea "Rockwool Fibretex Board 50mm" at bounding box center [395, 62] width 452 height 17
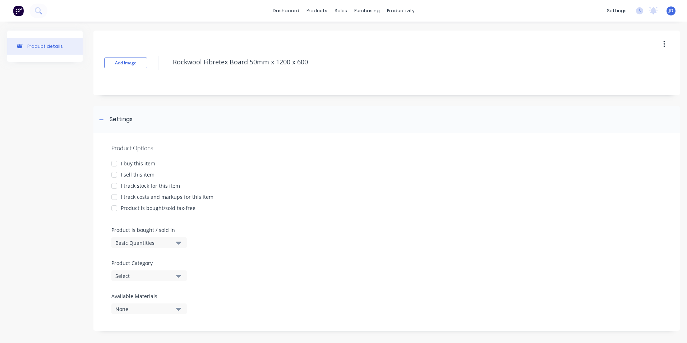
click at [115, 164] on div at bounding box center [114, 163] width 14 height 14
click at [115, 176] on div at bounding box center [114, 175] width 14 height 14
click at [114, 187] on div at bounding box center [114, 186] width 14 height 14
click at [114, 198] on div at bounding box center [114, 197] width 14 height 14
click at [178, 276] on icon "button" at bounding box center [178, 276] width 5 height 3
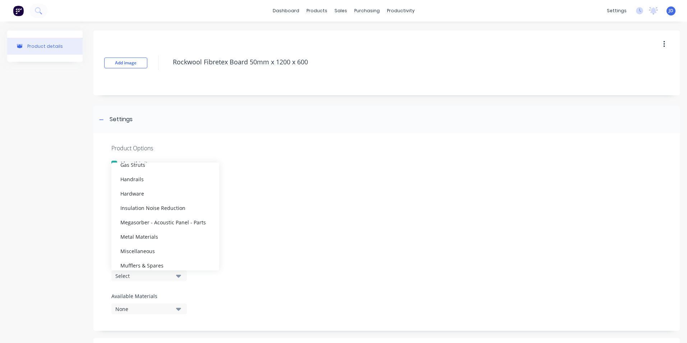
scroll to position [195, 0]
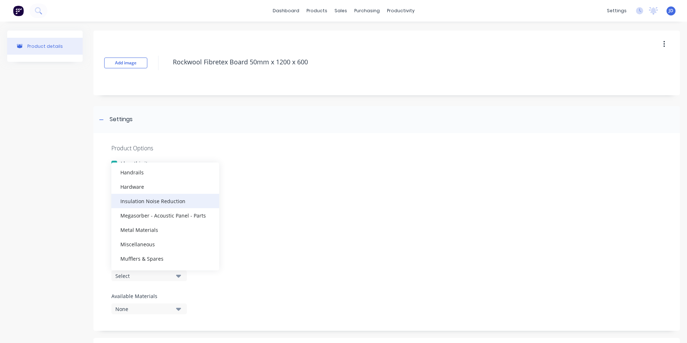
click at [152, 202] on div "Insulation Noise Reduction" at bounding box center [165, 201] width 108 height 14
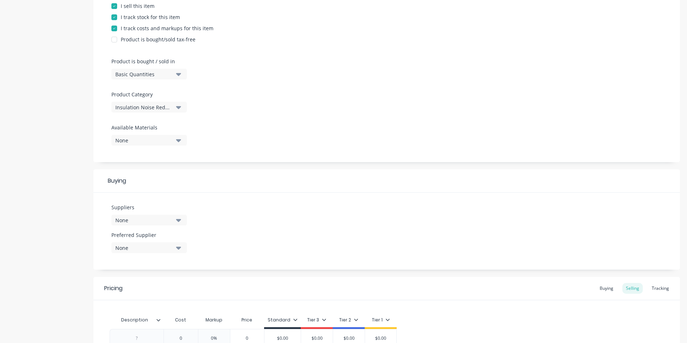
scroll to position [180, 0]
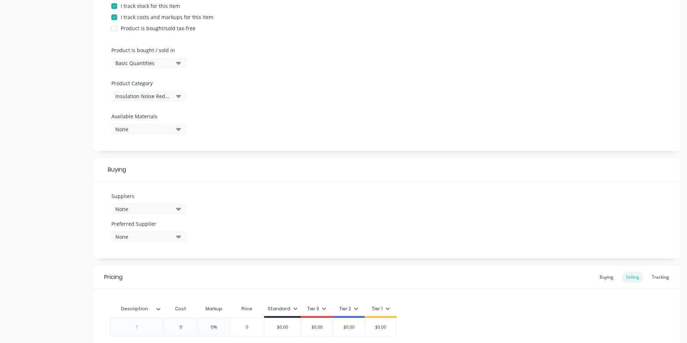
click at [178, 210] on icon "button" at bounding box center [178, 209] width 5 height 3
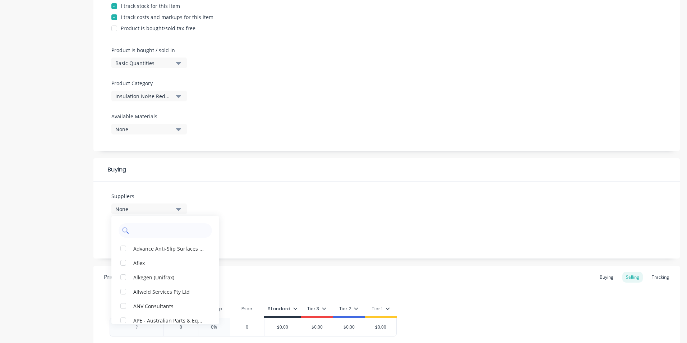
click at [139, 231] on input "text" at bounding box center [170, 230] width 76 height 14
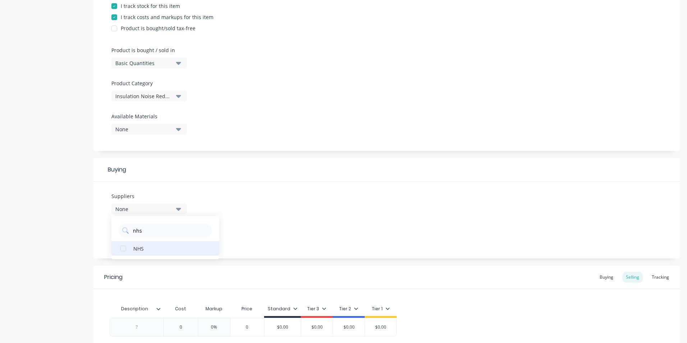
click at [136, 249] on div "NHS" at bounding box center [169, 248] width 72 height 8
drag, startPoint x: 146, startPoint y: 230, endPoint x: 132, endPoint y: 230, distance: 14.7
click at [132, 230] on div "nhs" at bounding box center [165, 230] width 93 height 14
click at [145, 263] on div "Insulation Industries Pty. Ltd" at bounding box center [169, 263] width 72 height 8
click at [253, 237] on div "Suppliers 2 suppliers selected insu Insulation Industries Pty. Ltd [PERSON_NAME…" at bounding box center [386, 220] width 587 height 77
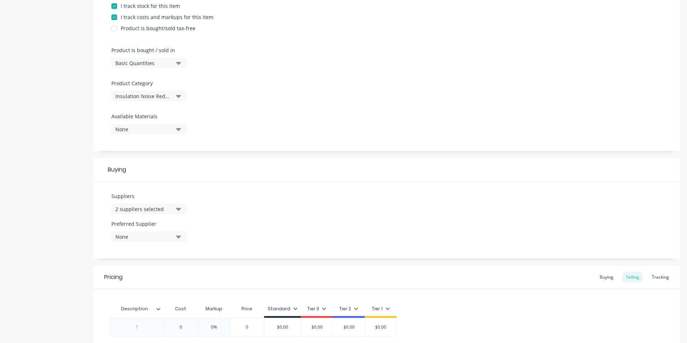
click at [177, 235] on icon "button" at bounding box center [178, 237] width 5 height 8
click at [124, 292] on div "button" at bounding box center [123, 290] width 14 height 14
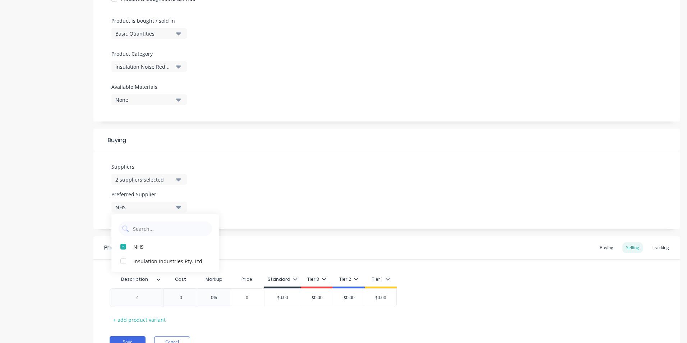
scroll to position [244, 0]
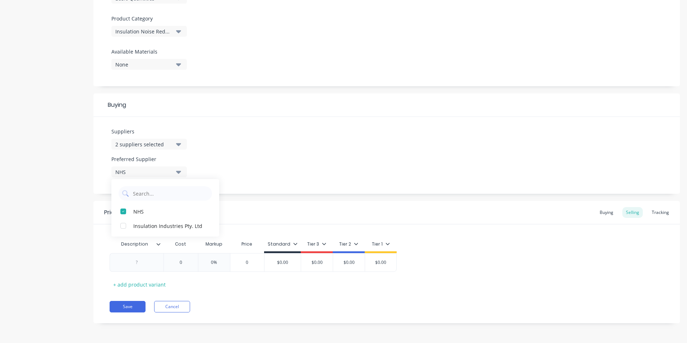
click at [415, 155] on div "Suppliers 2 suppliers selected insu Preferred Supplier NHS NHS Insulation Indus…" at bounding box center [386, 155] width 587 height 77
click at [134, 264] on div at bounding box center [137, 262] width 36 height 9
click at [134, 261] on div at bounding box center [137, 262] width 36 height 9
click at [134, 262] on div at bounding box center [137, 262] width 36 height 9
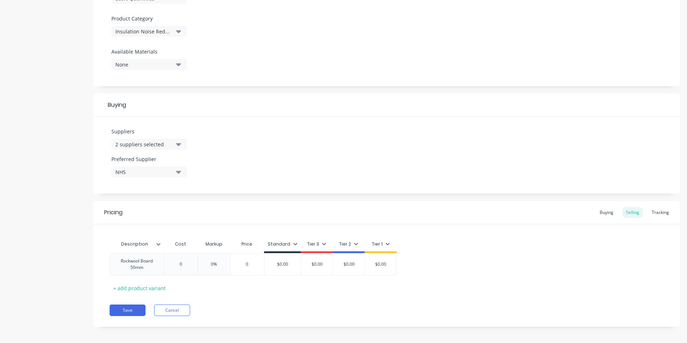
click at [402, 233] on div "Description Cost Markup Price Standard Tier 3 Tier 2 Tier 1 Rockwool Board 50mm…" at bounding box center [386, 258] width 587 height 69
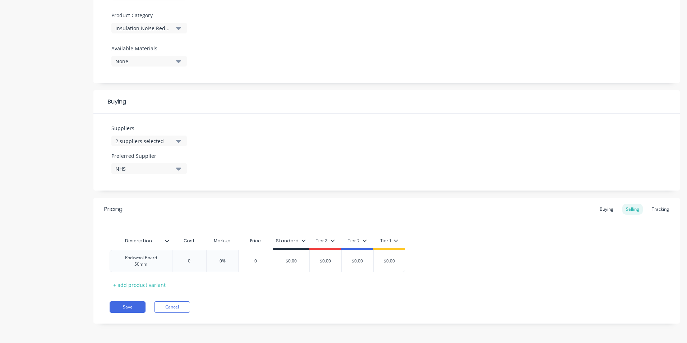
scroll to position [248, 0]
click at [120, 307] on button "Save" at bounding box center [128, 307] width 36 height 12
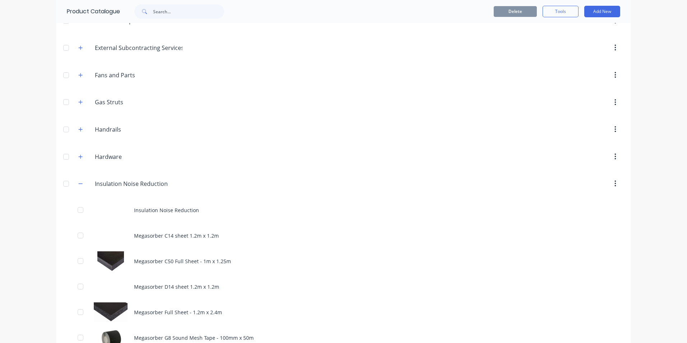
scroll to position [288, 0]
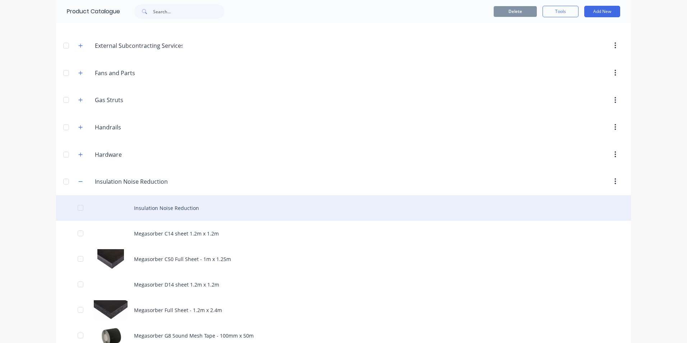
click at [170, 207] on div "Insulation Noise Reduction" at bounding box center [343, 208] width 575 height 26
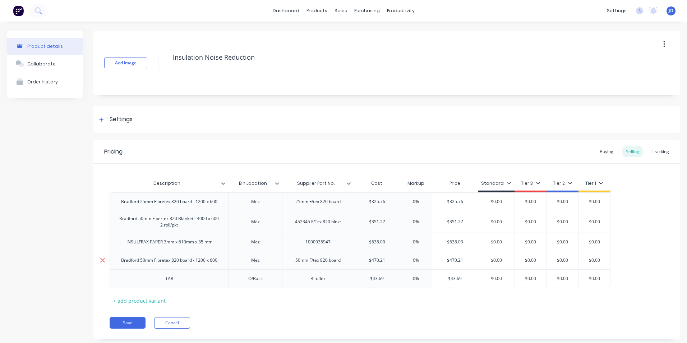
click at [102, 260] on icon at bounding box center [102, 260] width 5 height 5
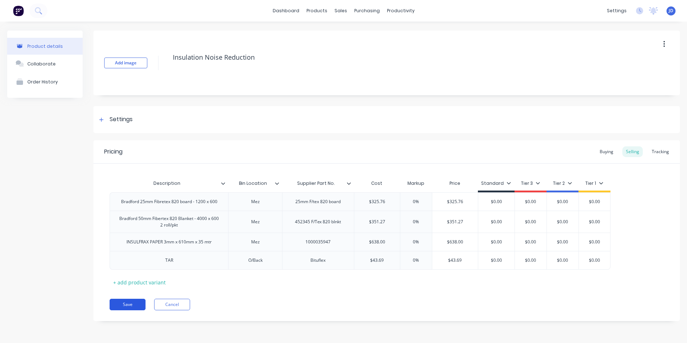
click at [133, 302] on button "Save" at bounding box center [128, 305] width 36 height 12
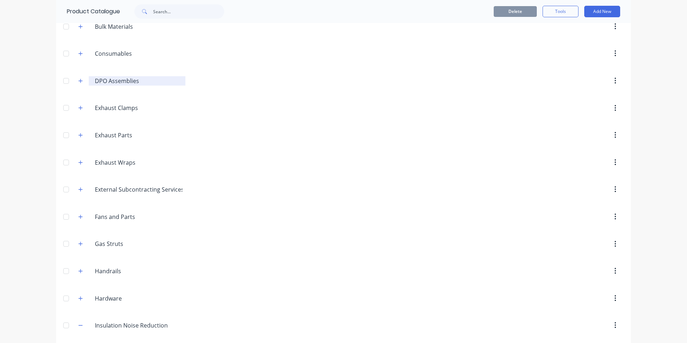
scroll to position [252, 0]
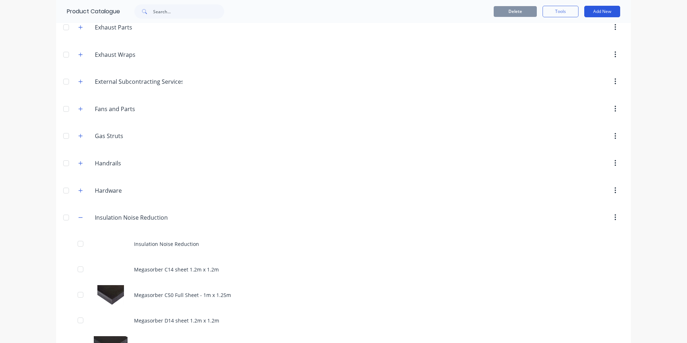
click at [599, 12] on button "Add New" at bounding box center [603, 12] width 36 height 12
click at [568, 43] on div "Product" at bounding box center [586, 44] width 55 height 10
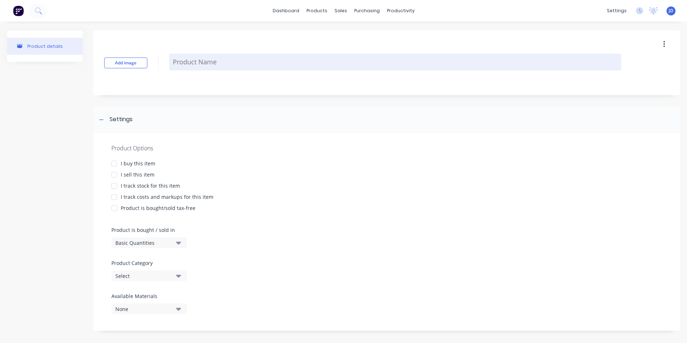
click at [179, 61] on textarea at bounding box center [395, 62] width 452 height 17
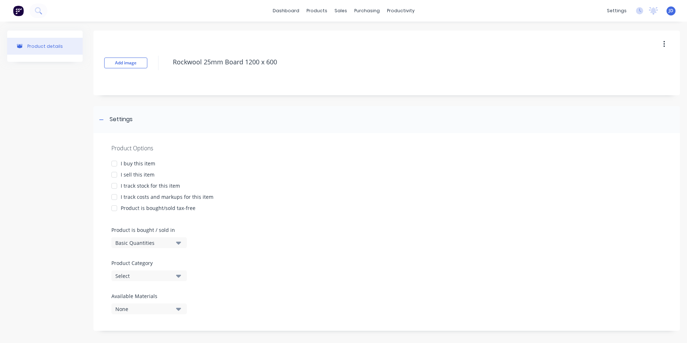
click at [118, 166] on div at bounding box center [114, 163] width 14 height 14
click at [115, 174] on div at bounding box center [114, 175] width 14 height 14
click at [115, 192] on div at bounding box center [114, 197] width 14 height 14
click at [114, 186] on div at bounding box center [114, 186] width 14 height 14
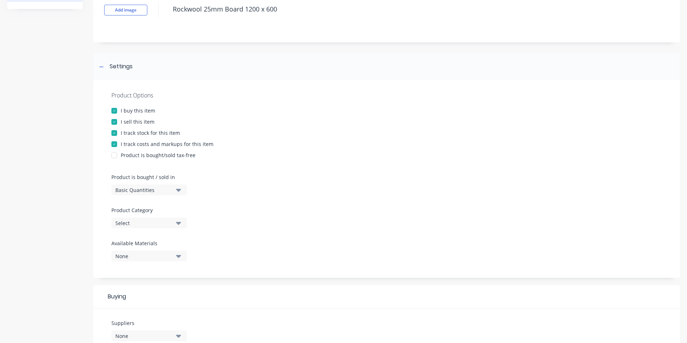
scroll to position [72, 0]
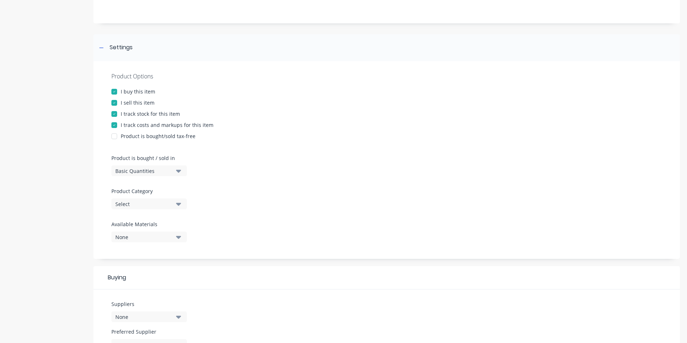
click at [179, 206] on icon "button" at bounding box center [178, 204] width 5 height 3
click at [109, 263] on div "Product Options I buy this item I sell this item I track stock for this item I …" at bounding box center [386, 213] width 587 height 305
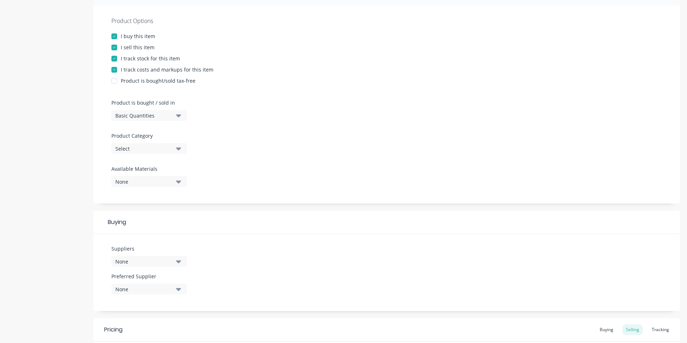
scroll to position [144, 0]
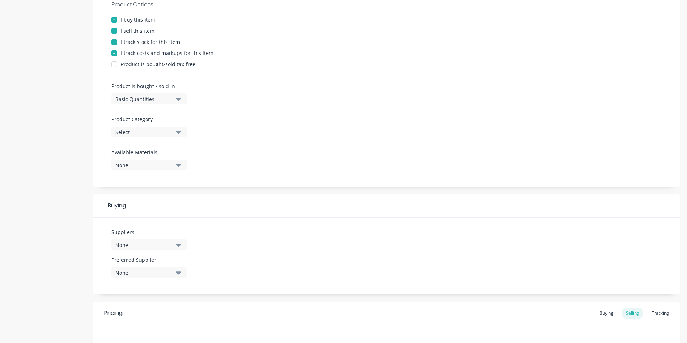
click at [178, 165] on icon "button" at bounding box center [178, 165] width 5 height 3
click at [178, 133] on icon "button" at bounding box center [178, 132] width 5 height 3
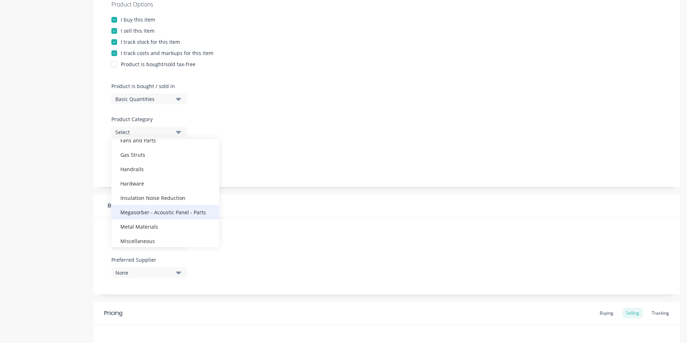
scroll to position [174, 0]
click at [142, 201] on div "Insulation Noise Reduction" at bounding box center [165, 199] width 108 height 14
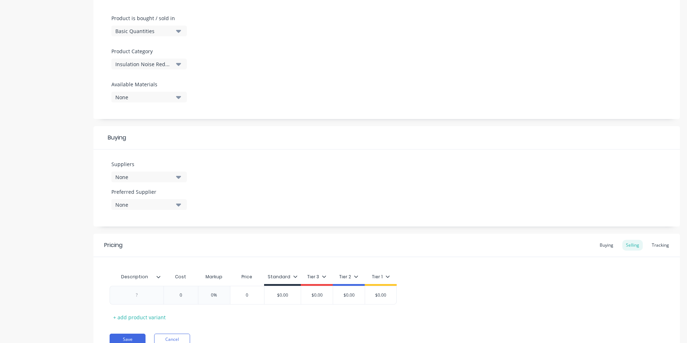
scroll to position [216, 0]
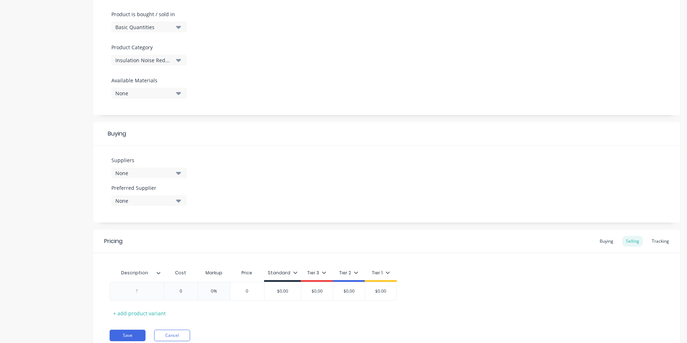
click at [180, 173] on icon "button" at bounding box center [178, 173] width 5 height 3
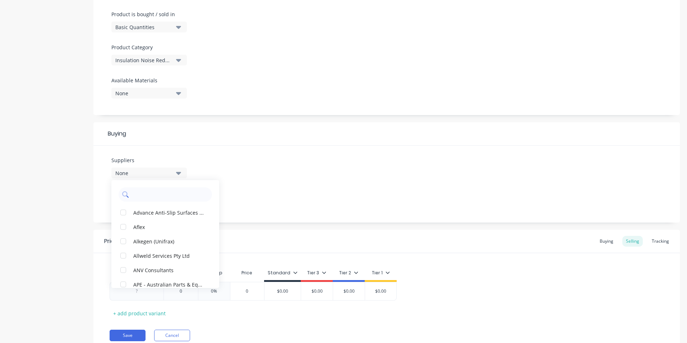
click at [134, 196] on input "text" at bounding box center [170, 194] width 76 height 14
click at [159, 192] on input "ins" at bounding box center [170, 194] width 76 height 14
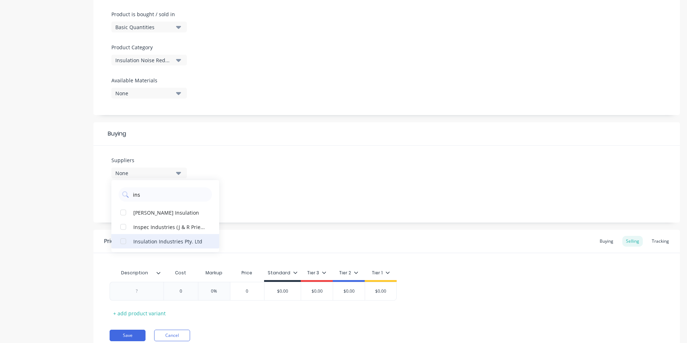
click at [122, 241] on div "button" at bounding box center [123, 241] width 14 height 14
drag, startPoint x: 150, startPoint y: 196, endPoint x: 129, endPoint y: 196, distance: 20.9
click at [129, 196] on div "ins" at bounding box center [165, 194] width 93 height 14
click at [120, 214] on div "button" at bounding box center [123, 212] width 14 height 14
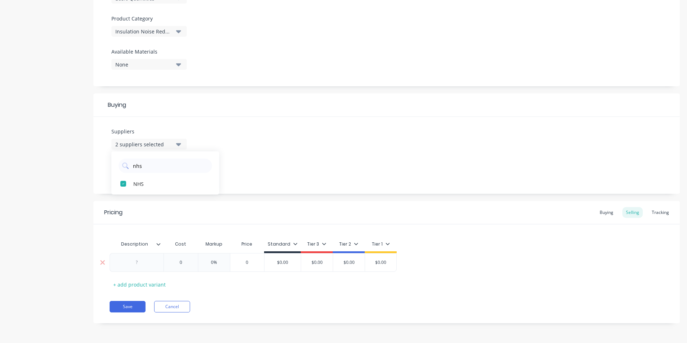
click at [138, 266] on div at bounding box center [137, 262] width 36 height 9
click at [138, 261] on div at bounding box center [137, 262] width 36 height 9
click at [131, 311] on button "Save" at bounding box center [128, 311] width 36 height 12
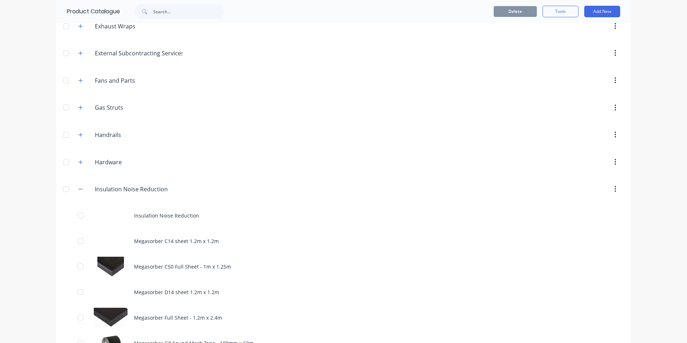
scroll to position [288, 0]
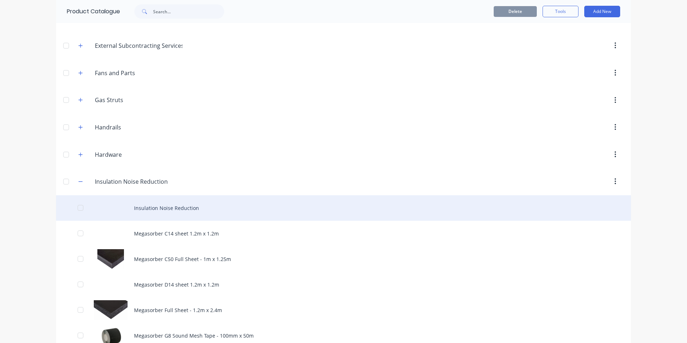
click at [167, 206] on div "Insulation Noise Reduction" at bounding box center [343, 208] width 575 height 26
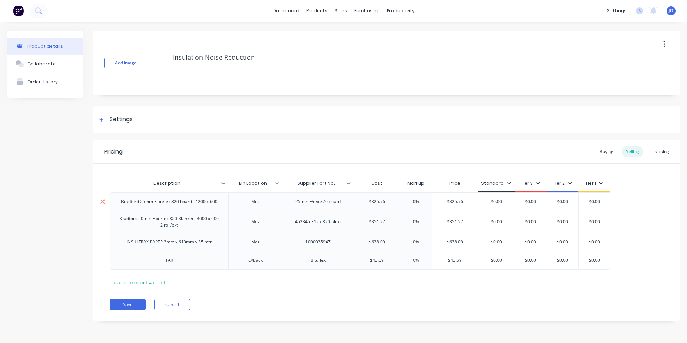
click at [102, 203] on icon at bounding box center [102, 201] width 5 height 7
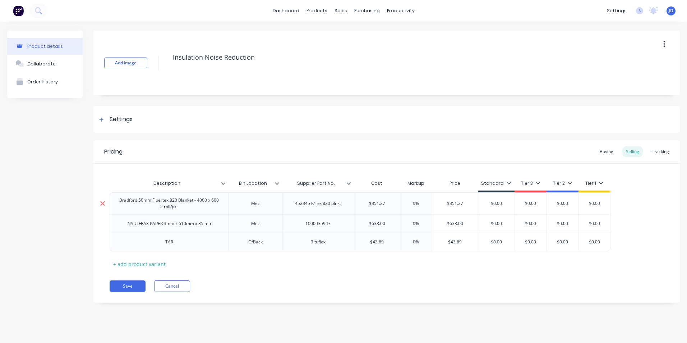
click at [102, 205] on icon at bounding box center [102, 203] width 5 height 7
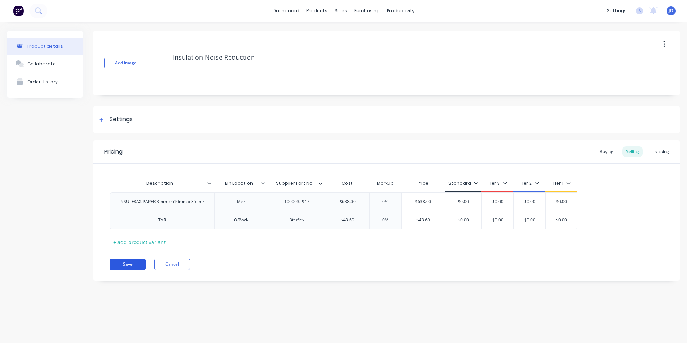
click at [137, 264] on button "Save" at bounding box center [128, 265] width 36 height 12
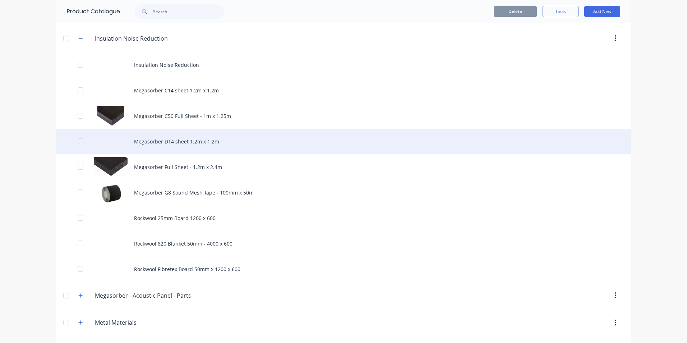
scroll to position [431, 0]
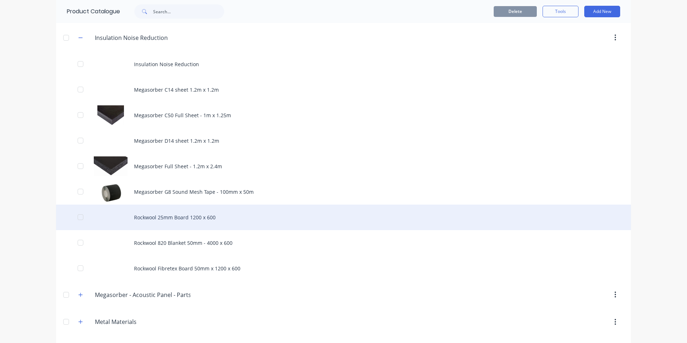
click at [160, 216] on div "Rockwool 25mm Board 1200 x 600" at bounding box center [343, 218] width 575 height 26
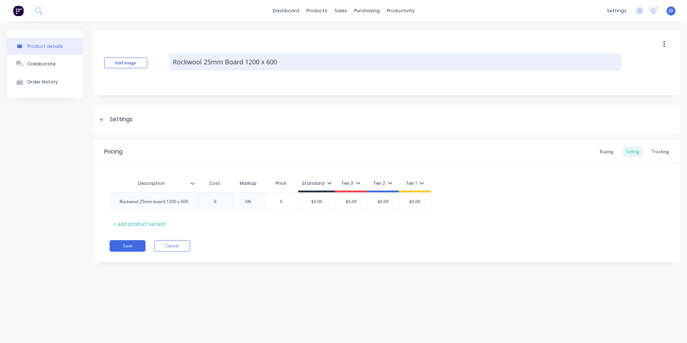
click at [204, 60] on textarea "Rockwool 25mm Board 1200 x 600" at bounding box center [395, 62] width 452 height 17
click at [251, 63] on textarea "Rockwool Fibretex Board 1200 x 600" at bounding box center [395, 62] width 452 height 17
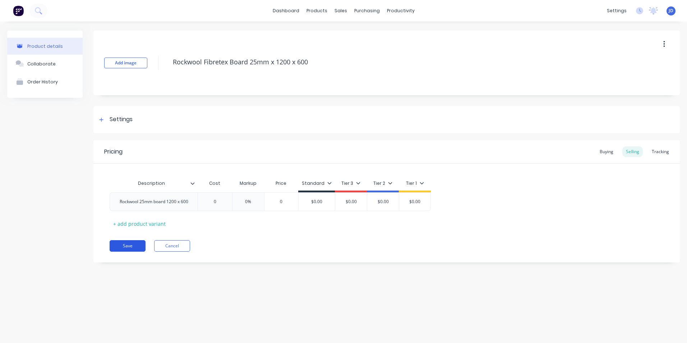
click at [132, 244] on button "Save" at bounding box center [128, 246] width 36 height 12
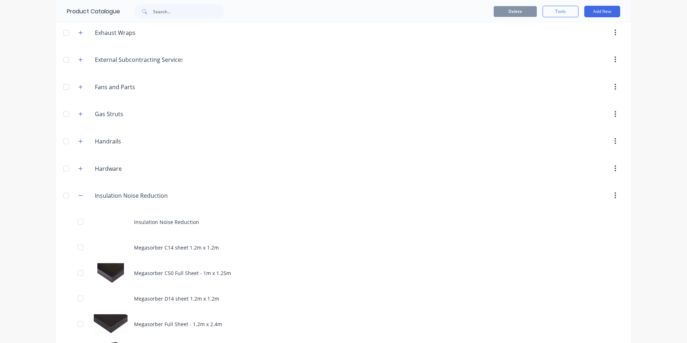
scroll to position [288, 0]
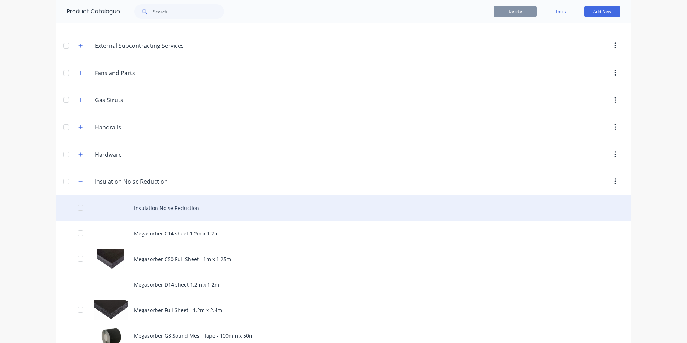
click at [174, 206] on div "Insulation Noise Reduction" at bounding box center [343, 208] width 575 height 26
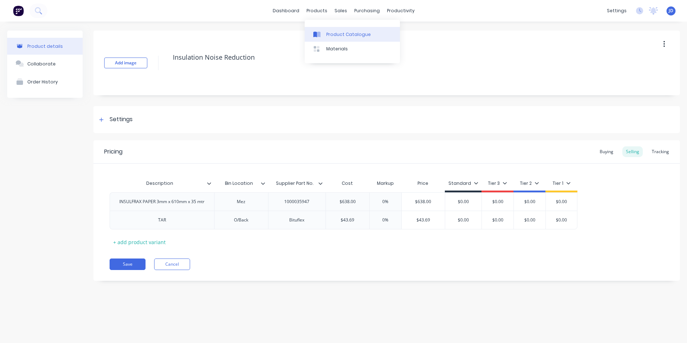
click at [331, 33] on div "Product Catalogue" at bounding box center [348, 34] width 45 height 6
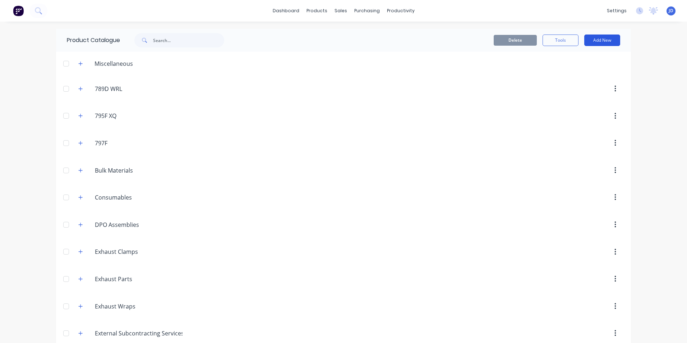
click at [595, 40] on button "Add New" at bounding box center [603, 41] width 36 height 12
click at [570, 73] on div "Product" at bounding box center [586, 73] width 55 height 10
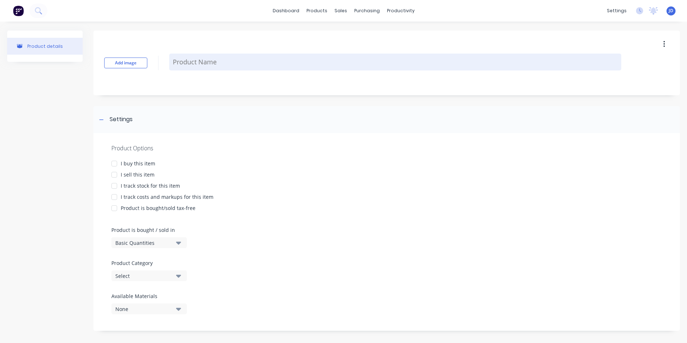
click at [200, 62] on textarea at bounding box center [395, 62] width 452 height 17
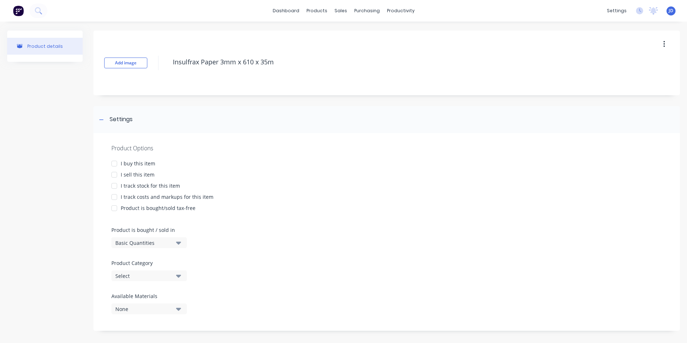
click at [116, 166] on div at bounding box center [114, 163] width 14 height 14
click at [115, 175] on div at bounding box center [114, 175] width 14 height 14
click at [115, 187] on div at bounding box center [114, 186] width 14 height 14
click at [116, 199] on div at bounding box center [114, 197] width 14 height 14
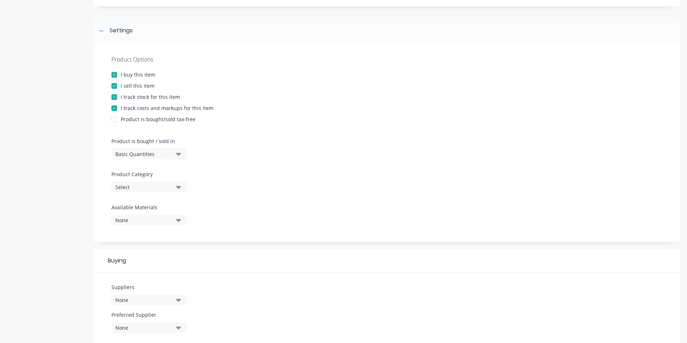
scroll to position [108, 0]
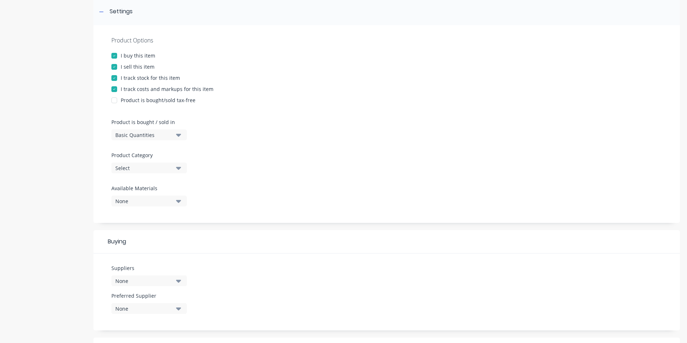
click at [180, 168] on icon "button" at bounding box center [178, 168] width 5 height 3
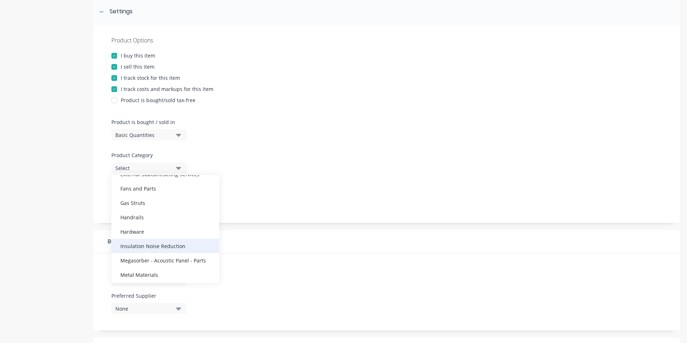
click at [160, 248] on div "Insulation Noise Reduction" at bounding box center [165, 246] width 108 height 14
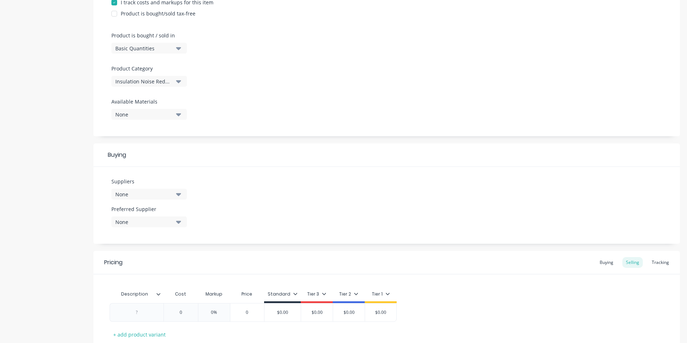
scroll to position [216, 0]
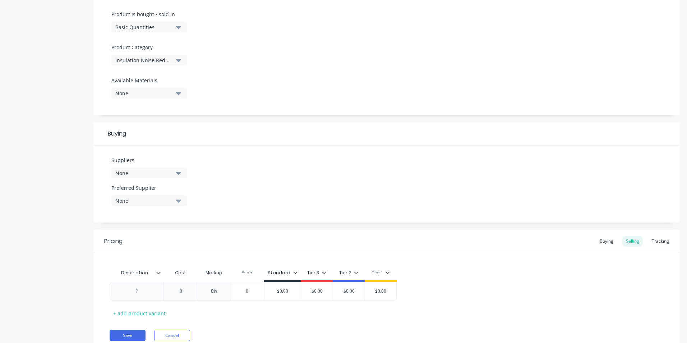
click at [178, 172] on icon "button" at bounding box center [178, 173] width 5 height 8
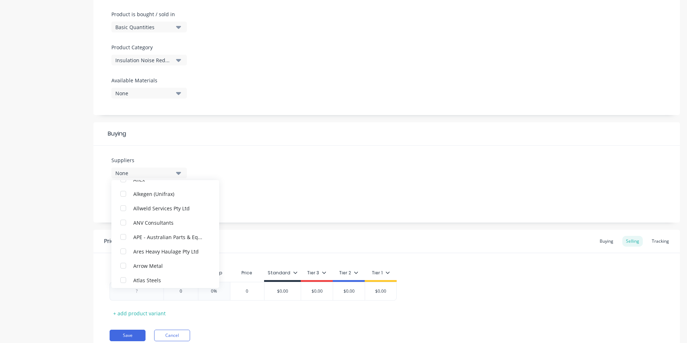
scroll to position [36, 0]
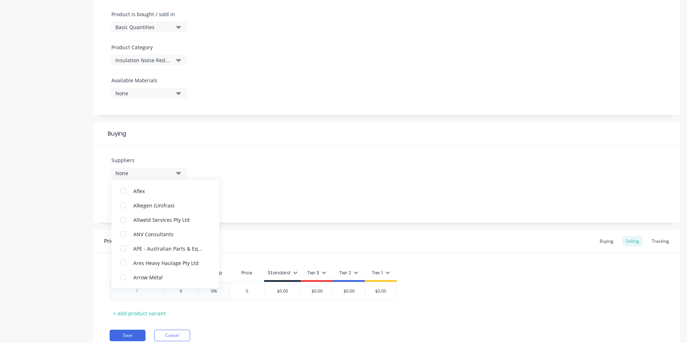
click at [311, 145] on div "Buying" at bounding box center [386, 133] width 587 height 23
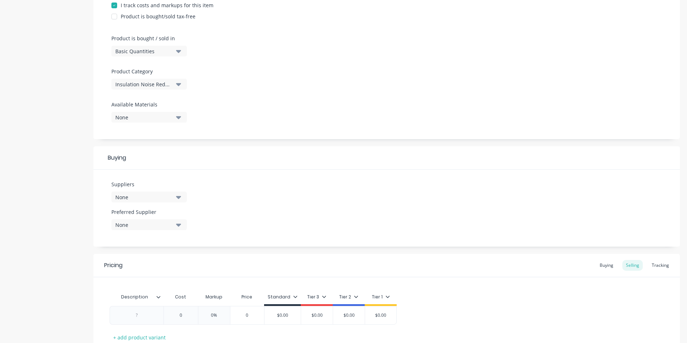
scroll to position [209, 0]
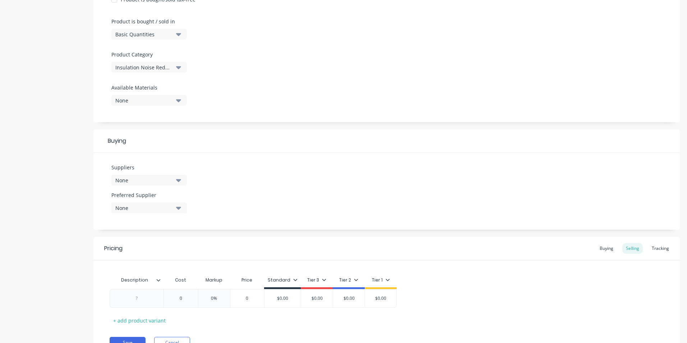
click at [177, 180] on icon "button" at bounding box center [178, 180] width 5 height 8
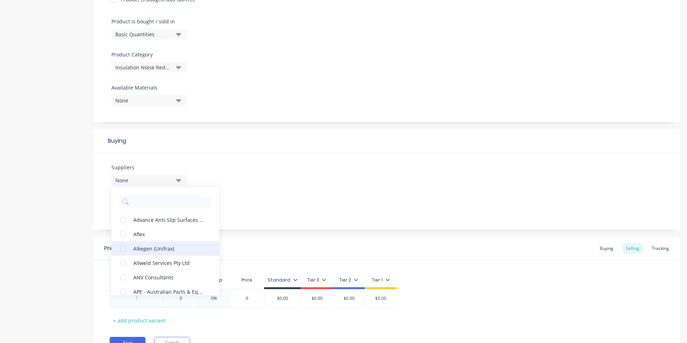
click at [123, 250] on div "button" at bounding box center [123, 248] width 14 height 14
click at [278, 199] on div "Suppliers 1 suppliers selected Alkegen (Unifrax) Advance Anti-Slip Surfaces Pty…" at bounding box center [386, 191] width 587 height 77
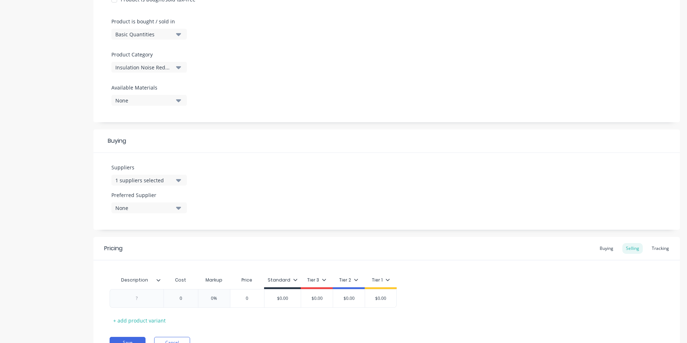
click at [177, 209] on icon "button" at bounding box center [178, 208] width 5 height 8
click at [124, 251] on div "button" at bounding box center [123, 247] width 14 height 14
click at [331, 203] on div "Suppliers 1 suppliers selected Preferred Supplier Alkegen (Unifrax) Alkegen (Un…" at bounding box center [386, 191] width 587 height 77
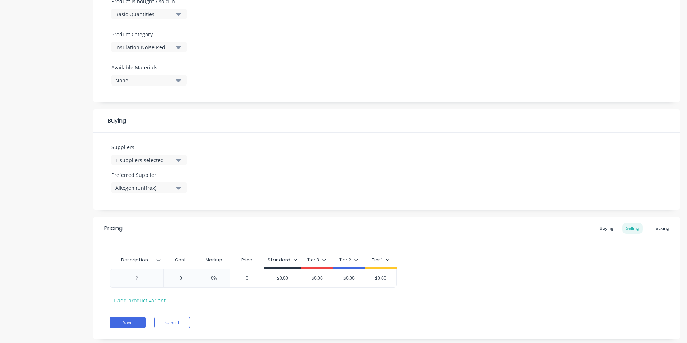
scroll to position [244, 0]
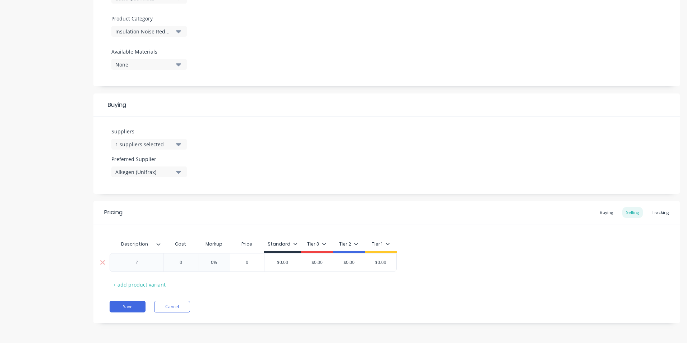
click at [136, 263] on div at bounding box center [137, 262] width 36 height 9
click at [127, 308] on button "Save" at bounding box center [128, 307] width 36 height 12
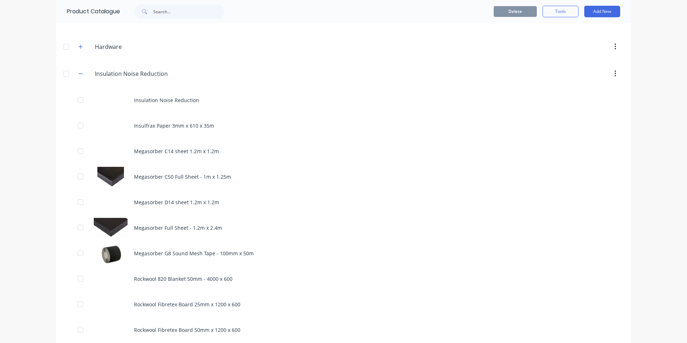
scroll to position [360, 0]
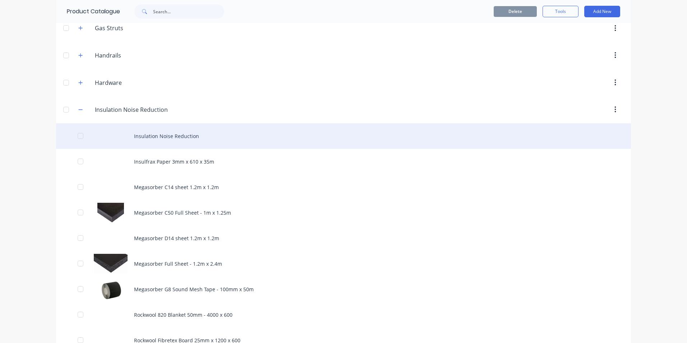
click at [165, 135] on div "Insulation Noise Reduction" at bounding box center [343, 136] width 575 height 26
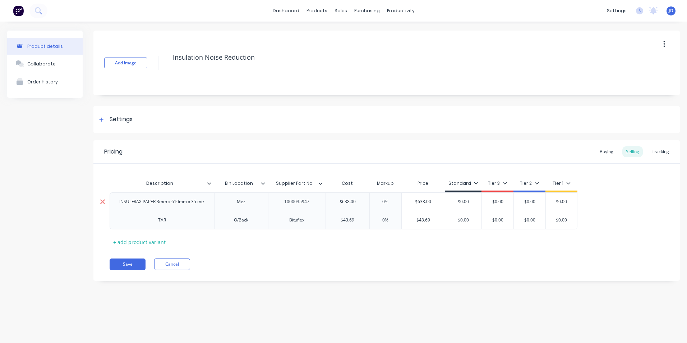
click at [102, 203] on icon at bounding box center [102, 201] width 5 height 7
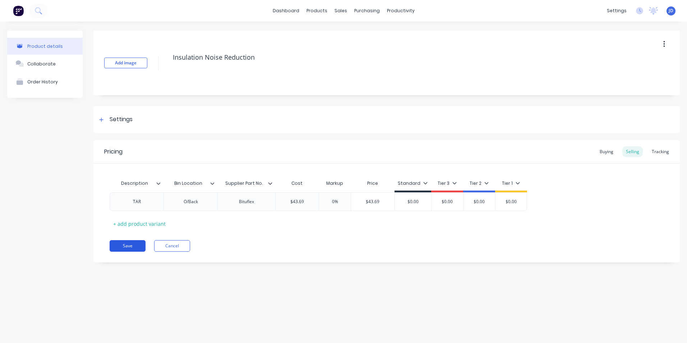
click at [122, 244] on button "Save" at bounding box center [128, 246] width 36 height 12
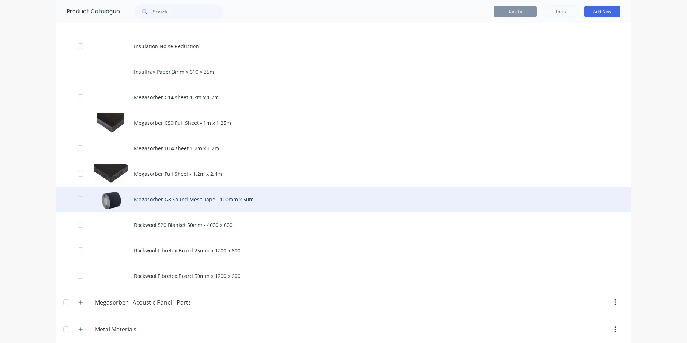
scroll to position [467, 0]
